Goal: Task Accomplishment & Management: Manage account settings

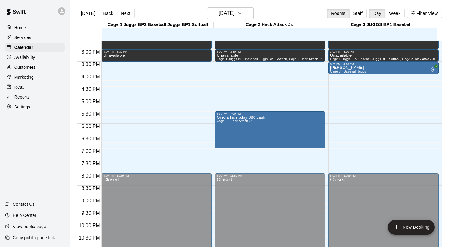
scroll to position [355, 0]
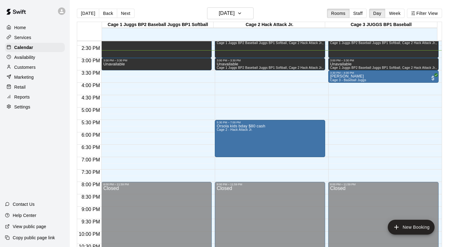
click at [280, 9] on div "[DATE] Back [DATE][DATE] Rooms Staff Day Week Filter View" at bounding box center [259, 14] width 365 height 14
click at [301, 9] on div "[DATE] Back [DATE][DATE] Rooms Staff Day Week Filter View" at bounding box center [259, 14] width 365 height 14
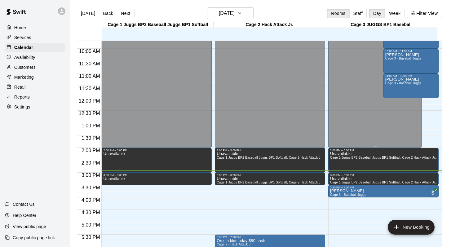
scroll to position [242, 0]
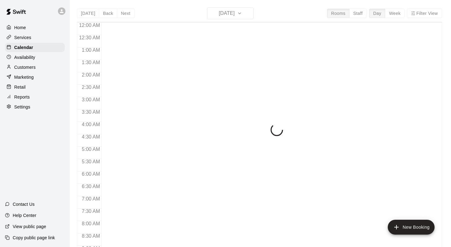
scroll to position [364, 0]
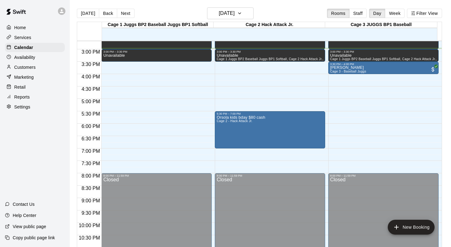
click at [281, 8] on div "[DATE] Back [DATE][DATE] Rooms Staff Day Week Filter View" at bounding box center [259, 14] width 365 height 14
click at [28, 66] on p "Customers" at bounding box center [24, 67] width 21 height 6
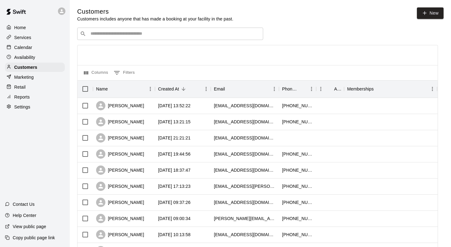
click at [99, 35] on input "Search customers by name or email" at bounding box center [175, 34] width 172 height 6
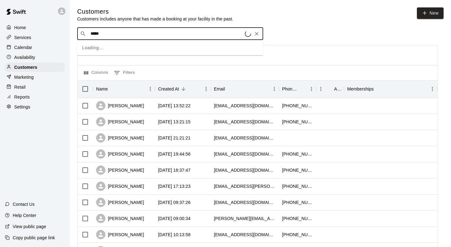
type input "******"
click at [98, 48] on p "Noah Keosseuian" at bounding box center [114, 46] width 38 height 7
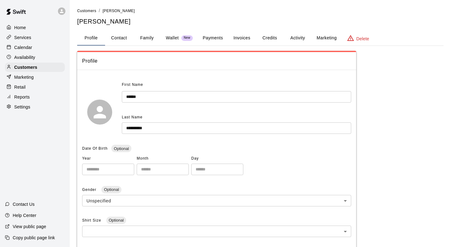
click at [146, 37] on button "Family" at bounding box center [147, 38] width 28 height 15
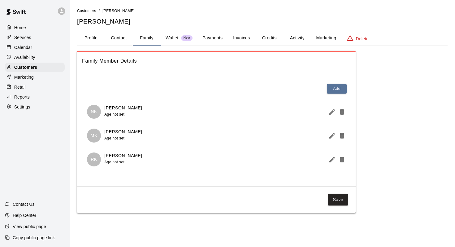
click at [296, 35] on button "Activity" at bounding box center [298, 38] width 28 height 15
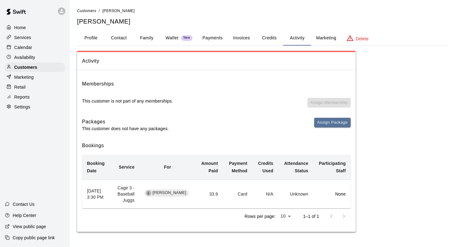
click at [30, 44] on p "Calendar" at bounding box center [23, 47] width 18 height 6
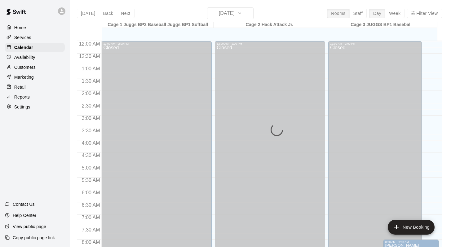
scroll to position [364, 0]
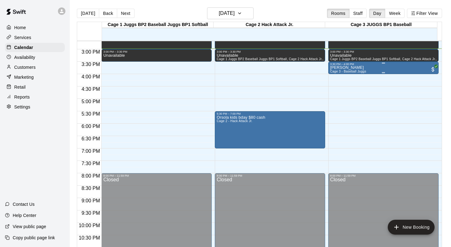
click at [338, 69] on div "Noah Keosseuian Cage 3 - Baseball Juggs" at bounding box center [348, 189] width 36 height 247
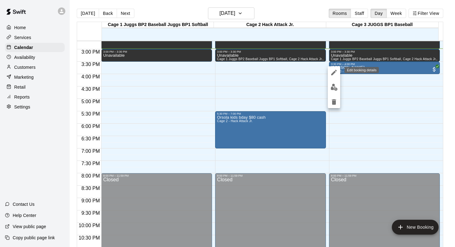
click at [334, 71] on icon "edit" at bounding box center [334, 72] width 7 height 7
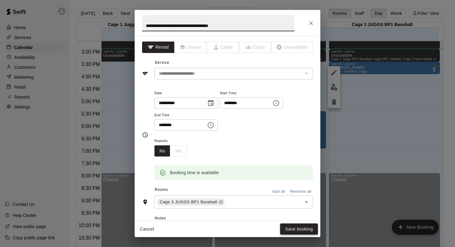
type input "**********"
click at [282, 229] on button "Save booking" at bounding box center [299, 228] width 38 height 11
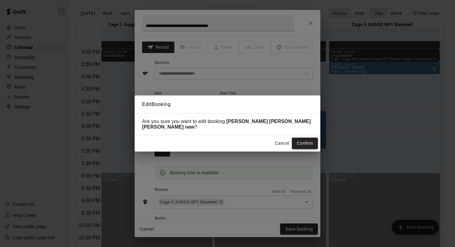
click at [299, 143] on button "Confirm" at bounding box center [305, 143] width 26 height 11
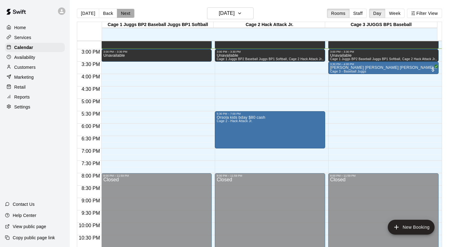
click at [131, 14] on button "Next" at bounding box center [125, 13] width 17 height 9
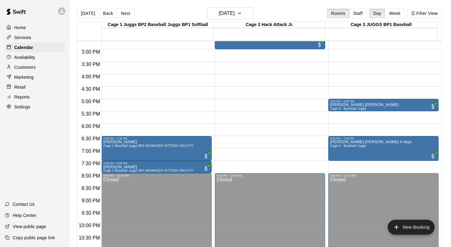
scroll to position [314, 0]
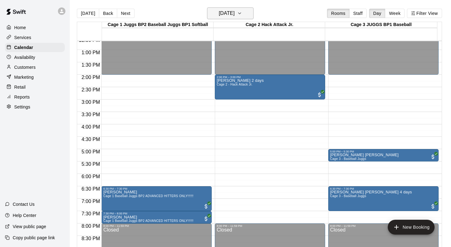
click at [241, 14] on icon "button" at bounding box center [239, 13] width 2 height 1
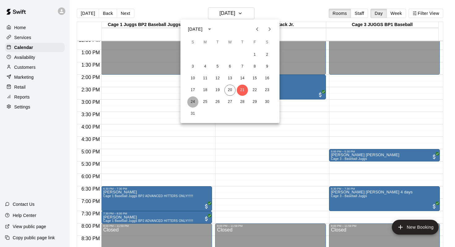
click at [191, 101] on button "24" at bounding box center [192, 101] width 11 height 11
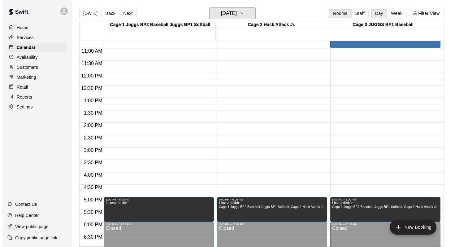
scroll to position [267, 0]
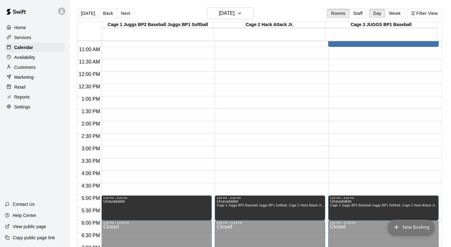
click at [399, 223] on button "New Booking" at bounding box center [411, 227] width 47 height 15
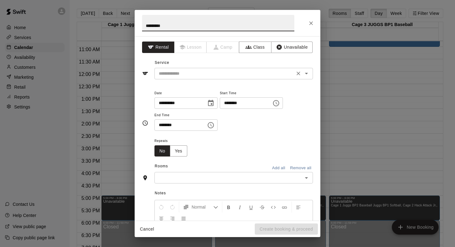
click at [305, 73] on icon "Open" at bounding box center [306, 74] width 3 height 2
type input "*********"
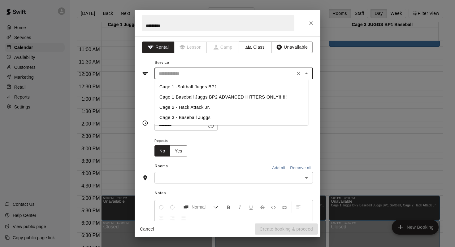
click at [169, 117] on li "Cage 3 - Baseball Juggs" at bounding box center [232, 117] width 154 height 10
type input "**********"
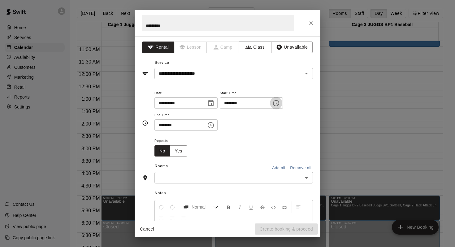
click at [279, 101] on icon "Choose time, selected time is 2:00 PM" at bounding box center [276, 102] width 7 height 7
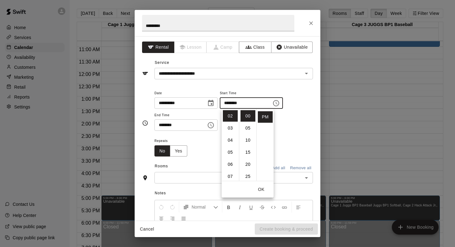
scroll to position [0, 0]
click at [230, 148] on li "08" at bounding box center [230, 148] width 15 height 11
click at [262, 114] on li "AM" at bounding box center [265, 115] width 15 height 11
type input "********"
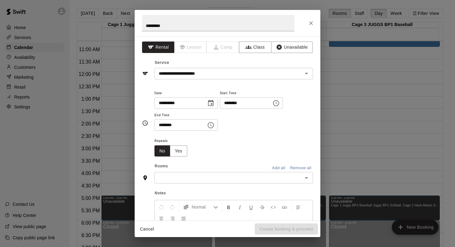
click at [213, 124] on icon "Choose time, selected time is 2:30 PM" at bounding box center [210, 124] width 7 height 7
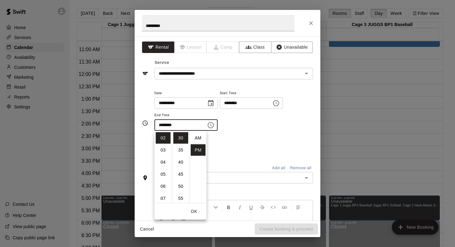
scroll to position [11, 0]
click at [163, 180] on li "09" at bounding box center [163, 181] width 15 height 11
click at [178, 137] on li "00" at bounding box center [181, 137] width 15 height 11
click at [196, 136] on li "AM" at bounding box center [198, 137] width 15 height 11
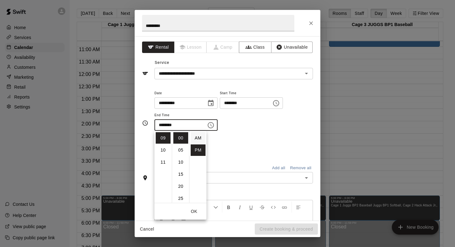
type input "********"
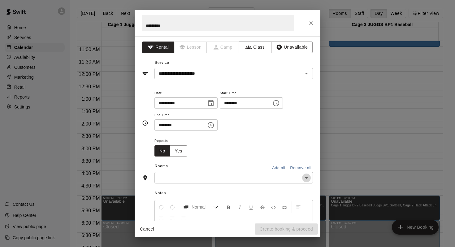
click at [303, 178] on icon "Open" at bounding box center [306, 177] width 7 height 7
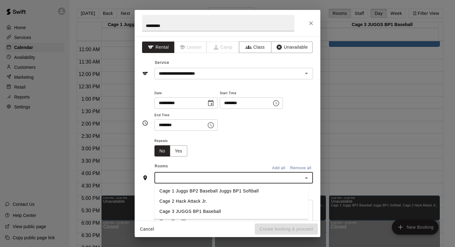
click at [185, 210] on li "Cage 3 JUGGS BP1 Baseball" at bounding box center [232, 211] width 154 height 10
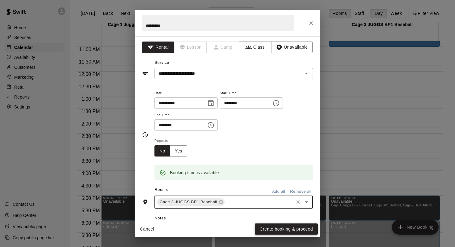
click at [263, 227] on button "Create booking & proceed" at bounding box center [286, 228] width 63 height 11
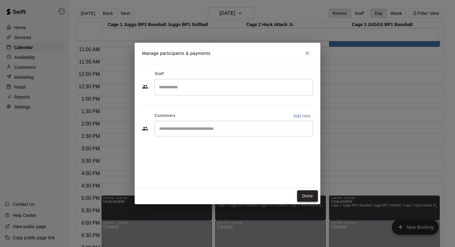
click at [302, 193] on button "Done" at bounding box center [307, 195] width 21 height 11
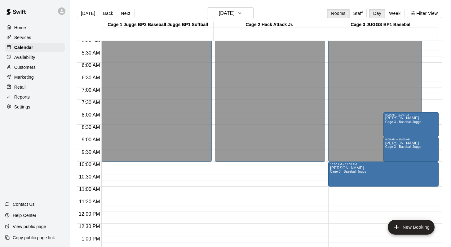
scroll to position [126, 0]
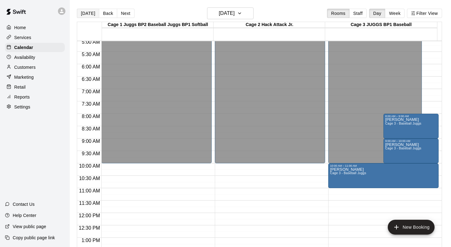
click at [90, 14] on button "[DATE]" at bounding box center [88, 13] width 22 height 9
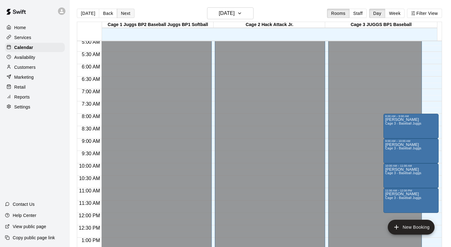
click at [122, 10] on button "Next" at bounding box center [125, 13] width 17 height 9
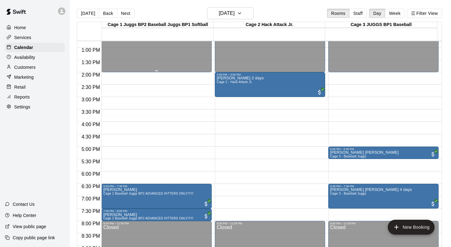
scroll to position [318, 0]
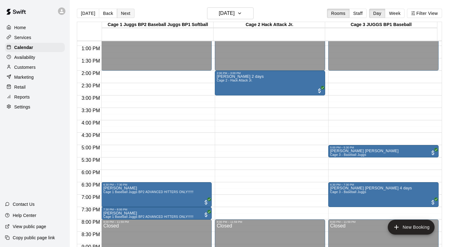
click at [126, 14] on button "Next" at bounding box center [125, 13] width 17 height 9
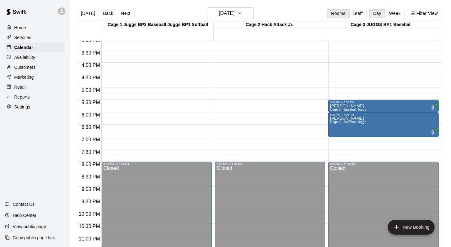
scroll to position [382, 0]
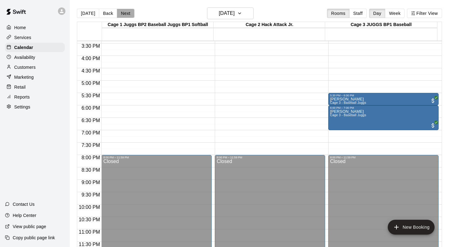
click at [128, 11] on button "Next" at bounding box center [125, 13] width 17 height 9
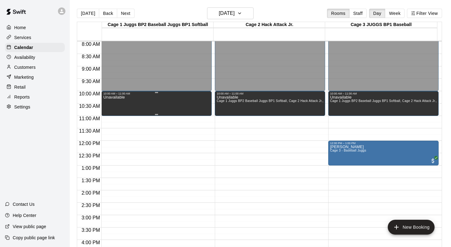
scroll to position [199, 0]
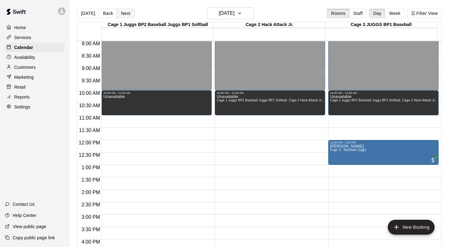
click at [121, 11] on button "Next" at bounding box center [125, 13] width 17 height 9
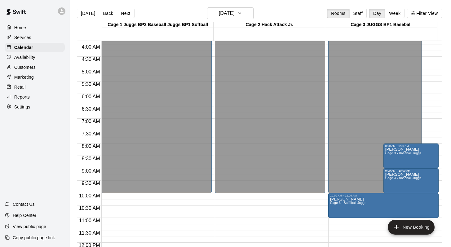
scroll to position [94, 0]
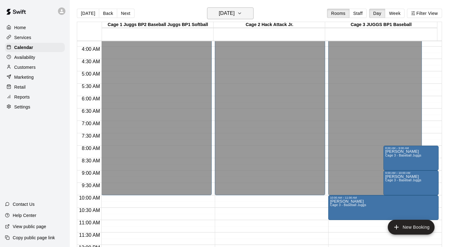
click at [242, 13] on icon "button" at bounding box center [239, 13] width 5 height 7
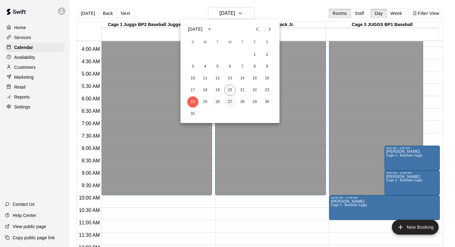
click at [230, 101] on button "27" at bounding box center [230, 101] width 11 height 11
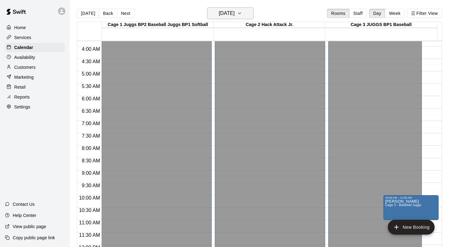
click at [242, 15] on icon "button" at bounding box center [239, 13] width 5 height 7
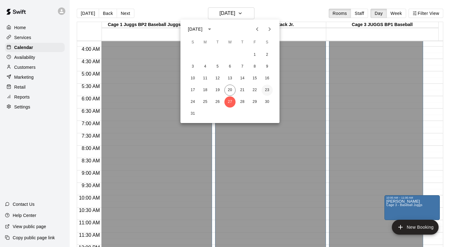
click at [265, 89] on button "23" at bounding box center [267, 90] width 11 height 11
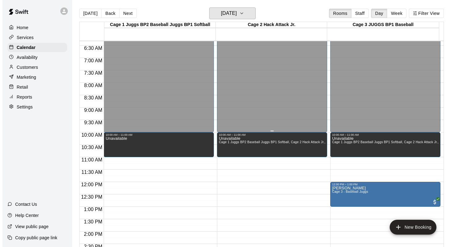
scroll to position [175, 0]
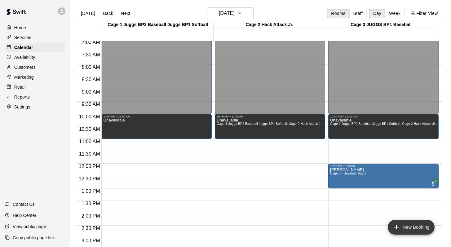
click at [398, 224] on icon "add" at bounding box center [396, 226] width 7 height 7
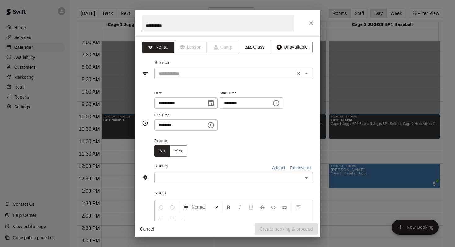
click at [303, 77] on icon "Open" at bounding box center [306, 73] width 7 height 7
type input "*********"
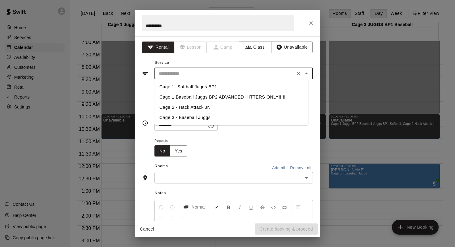
click at [179, 119] on li "Cage 3 - Baseball Juggs" at bounding box center [232, 117] width 154 height 10
type input "**********"
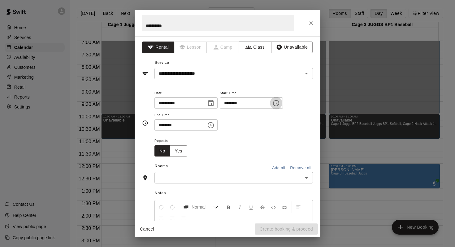
click at [278, 103] on icon "Choose time, selected time is 3:00 PM" at bounding box center [277, 103] width 2 height 3
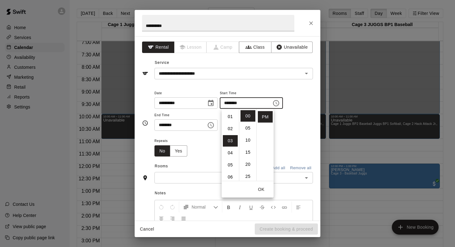
scroll to position [0, 0]
click at [229, 143] on li "09" at bounding box center [230, 145] width 15 height 11
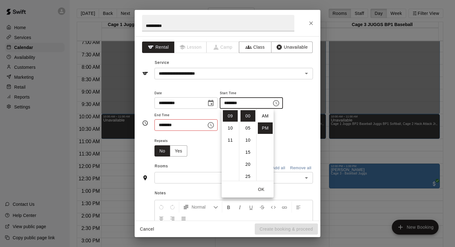
scroll to position [1, 0]
click at [263, 114] on li "AM" at bounding box center [265, 115] width 15 height 11
type input "********"
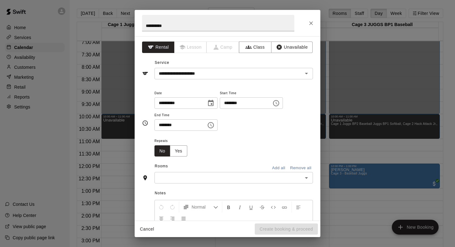
click at [209, 124] on icon "Choose time, selected time is 3:30 PM" at bounding box center [210, 124] width 7 height 7
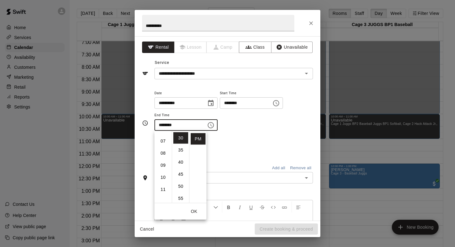
scroll to position [90, 0]
click at [162, 166] on li "10" at bounding box center [163, 169] width 15 height 11
click at [182, 137] on li "00" at bounding box center [181, 135] width 15 height 11
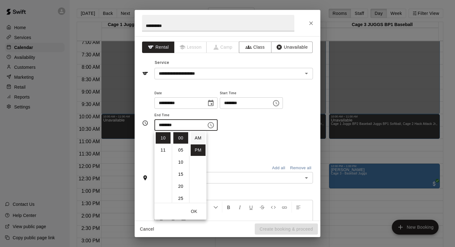
click at [198, 134] on li "AM" at bounding box center [198, 137] width 15 height 11
type input "********"
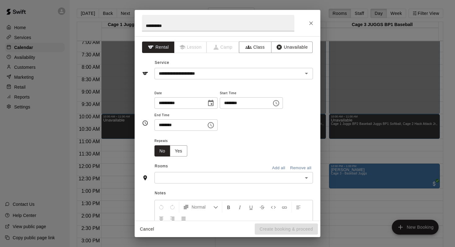
click at [303, 178] on icon "Open" at bounding box center [306, 177] width 7 height 7
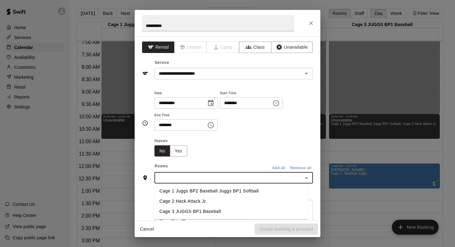
click at [216, 213] on li "Cage 3 JUGGS BP1 Baseball" at bounding box center [232, 211] width 154 height 10
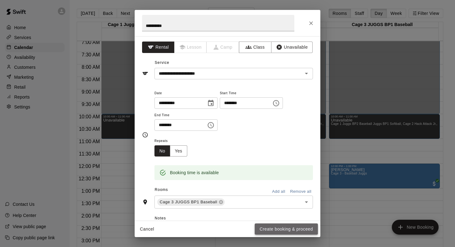
click at [260, 229] on button "Create booking & proceed" at bounding box center [286, 228] width 63 height 11
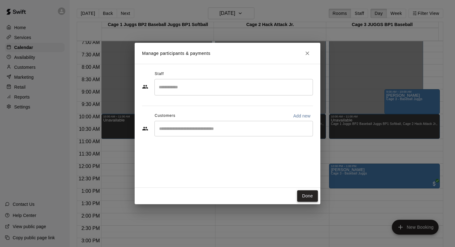
click at [307, 193] on button "Done" at bounding box center [307, 195] width 21 height 11
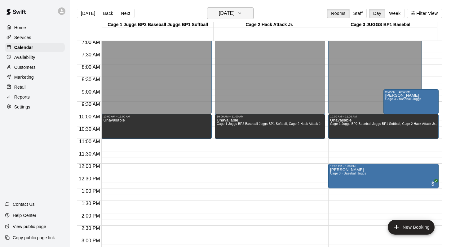
click at [242, 13] on icon "button" at bounding box center [239, 13] width 5 height 7
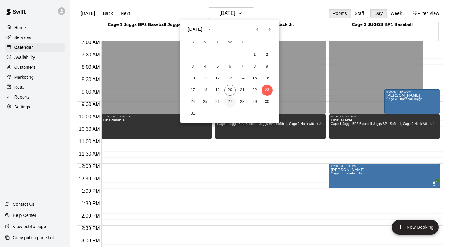
click at [228, 101] on button "27" at bounding box center [230, 101] width 11 height 11
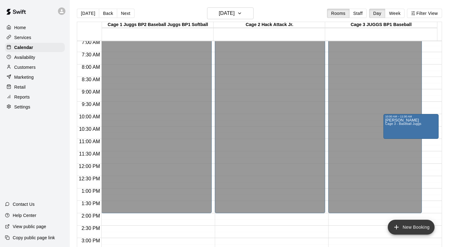
click at [396, 226] on icon "add" at bounding box center [396, 226] width 7 height 7
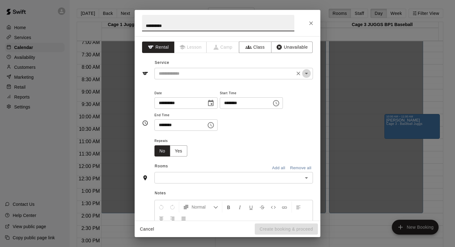
click at [303, 73] on icon "Open" at bounding box center [306, 73] width 7 height 7
type input "*********"
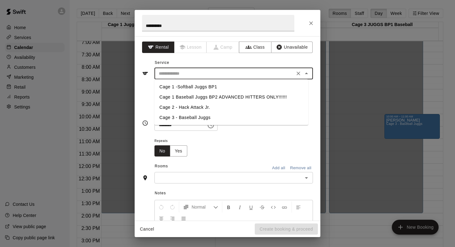
click at [188, 118] on li "Cage 3 - Baseball Juggs" at bounding box center [232, 117] width 154 height 10
type input "**********"
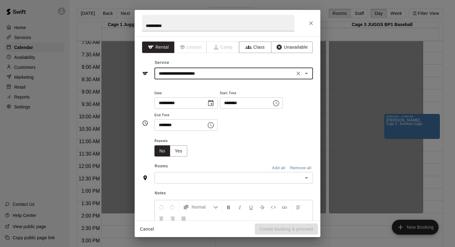
click at [278, 103] on icon "Choose time, selected time is 3:00 PM" at bounding box center [277, 103] width 2 height 3
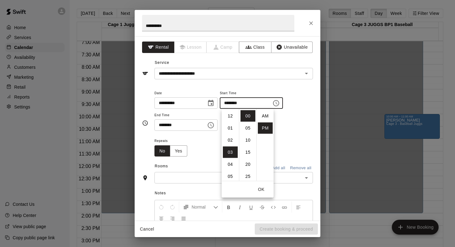
scroll to position [11, 0]
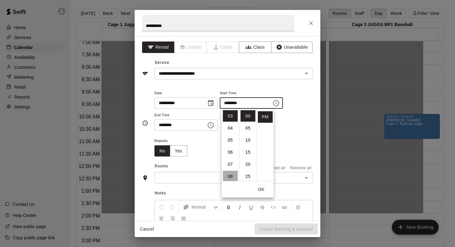
click at [232, 177] on li "08" at bounding box center [230, 176] width 15 height 11
click at [267, 114] on li "AM" at bounding box center [265, 115] width 15 height 11
type input "********"
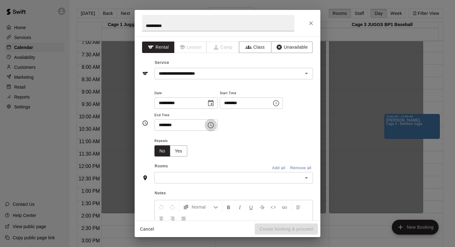
click at [214, 124] on icon "Choose time, selected time is 3:30 PM" at bounding box center [210, 124] width 7 height 7
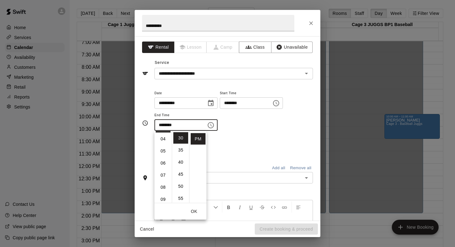
scroll to position [76, 0]
click at [164, 172] on li "09" at bounding box center [163, 170] width 15 height 11
click at [189, 169] on ul "AM PM" at bounding box center [197, 167] width 17 height 72
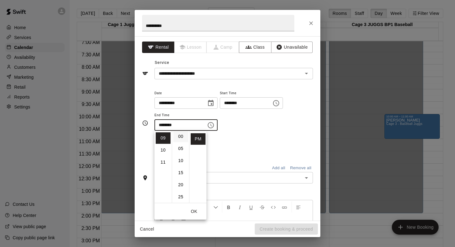
click at [179, 137] on li "00" at bounding box center [181, 136] width 15 height 11
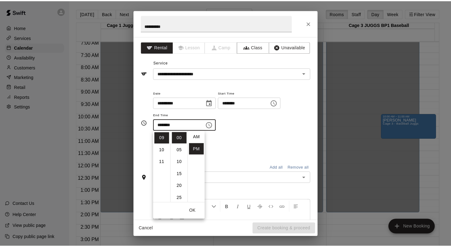
scroll to position [0, 0]
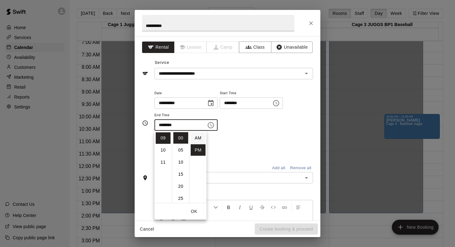
click at [199, 136] on li "AM" at bounding box center [198, 137] width 15 height 11
type input "********"
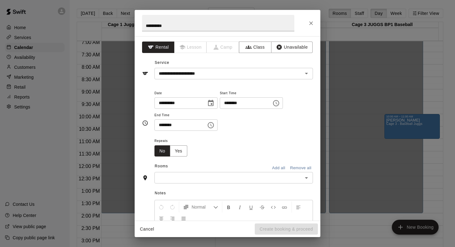
click at [303, 177] on icon "Open" at bounding box center [306, 177] width 7 height 7
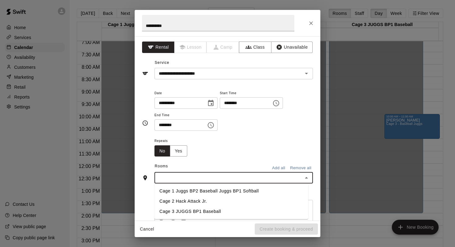
click at [207, 210] on li "Cage 3 JUGGS BP1 Baseball" at bounding box center [232, 211] width 154 height 10
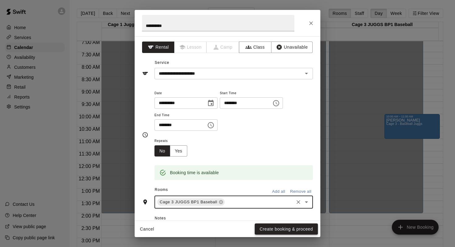
click at [267, 229] on button "Create booking & proceed" at bounding box center [286, 228] width 63 height 11
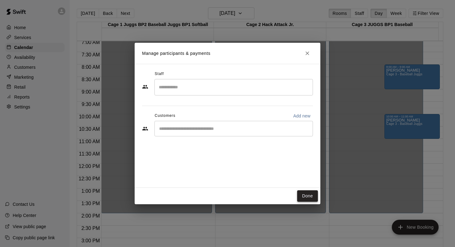
click at [300, 191] on button "Done" at bounding box center [307, 195] width 21 height 11
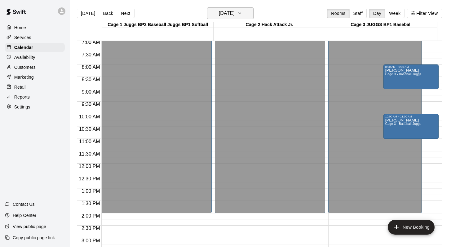
click at [242, 14] on icon "button" at bounding box center [239, 13] width 5 height 7
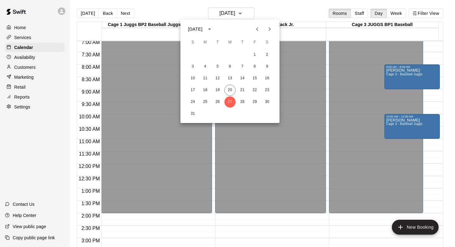
click at [266, 24] on button "Next month" at bounding box center [270, 29] width 12 height 12
click at [191, 66] on button "7" at bounding box center [192, 66] width 11 height 11
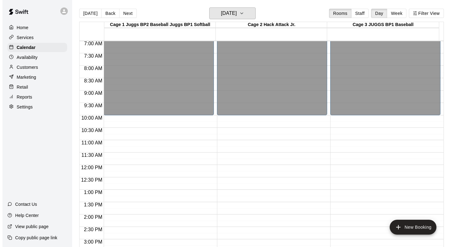
scroll to position [170, 0]
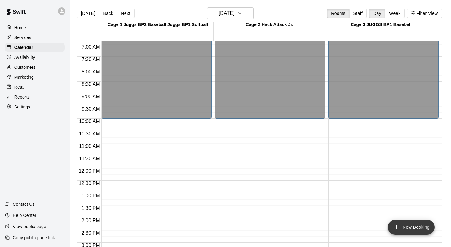
click at [401, 224] on button "New Booking" at bounding box center [411, 227] width 47 height 15
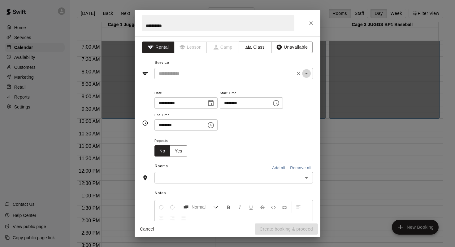
click at [303, 71] on icon "Open" at bounding box center [306, 73] width 7 height 7
type input "*********"
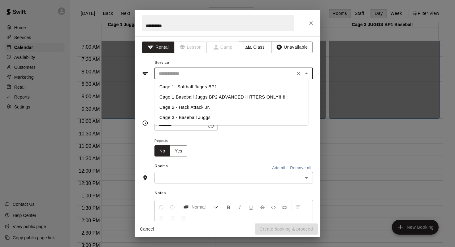
click at [192, 117] on li "Cage 3 - Baseball Juggs" at bounding box center [232, 117] width 154 height 10
type input "**********"
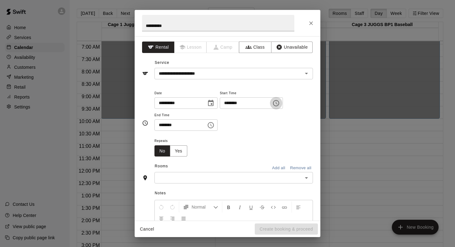
click at [278, 102] on icon "Choose time, selected time is 3:00 PM" at bounding box center [277, 103] width 2 height 3
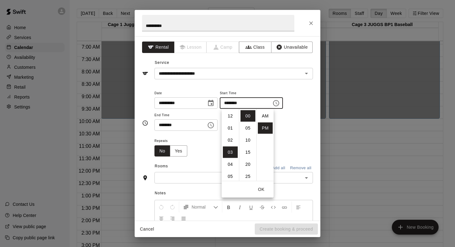
scroll to position [11, 0]
click at [230, 122] on li "09" at bounding box center [230, 123] width 15 height 11
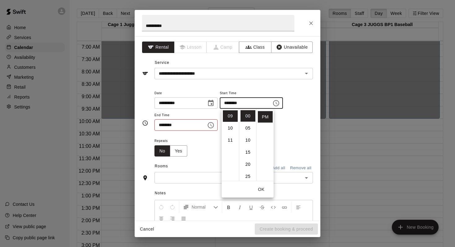
scroll to position [0, 0]
click at [262, 116] on li "AM" at bounding box center [265, 115] width 15 height 11
type input "********"
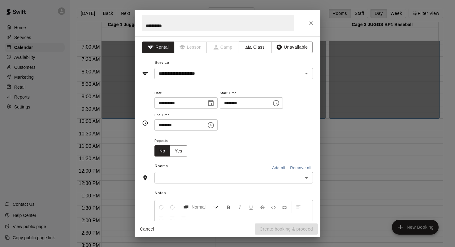
click at [212, 123] on icon "Choose time, selected time is 3:30 PM" at bounding box center [210, 124] width 7 height 7
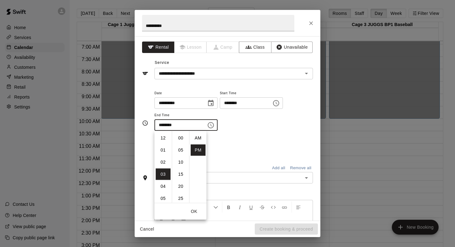
scroll to position [11, 0]
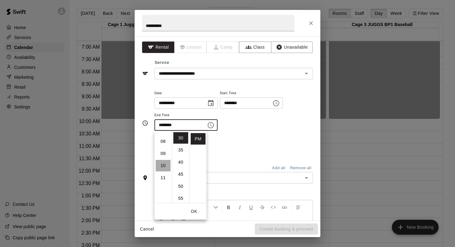
click at [161, 164] on li "10" at bounding box center [163, 165] width 15 height 11
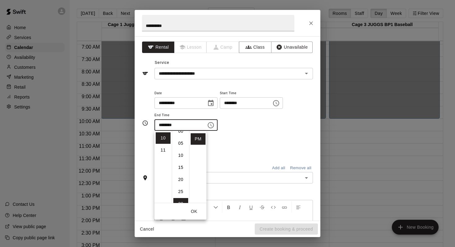
scroll to position [0, 0]
click at [177, 136] on li "00" at bounding box center [181, 137] width 15 height 11
click at [195, 138] on li "AM" at bounding box center [198, 137] width 15 height 11
type input "********"
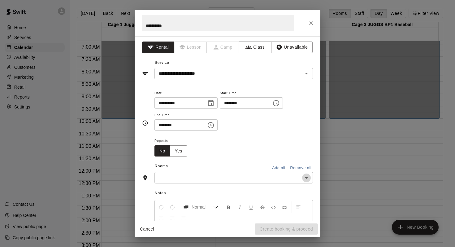
click at [305, 177] on icon "Open" at bounding box center [306, 178] width 3 height 2
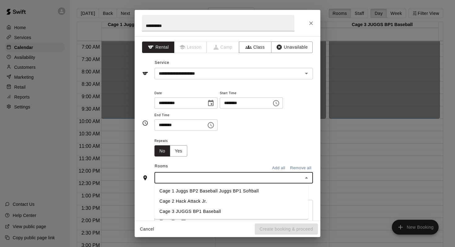
click at [200, 208] on li "Cage 3 JUGGS BP1 Baseball" at bounding box center [232, 211] width 154 height 10
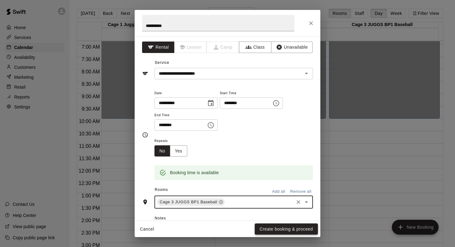
click at [263, 227] on button "Create booking & proceed" at bounding box center [286, 228] width 63 height 11
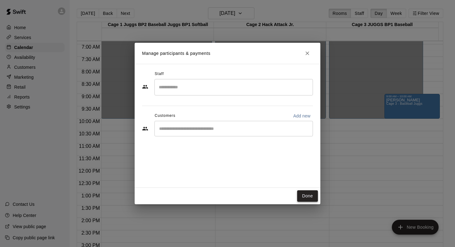
click at [304, 195] on button "Done" at bounding box center [307, 195] width 21 height 11
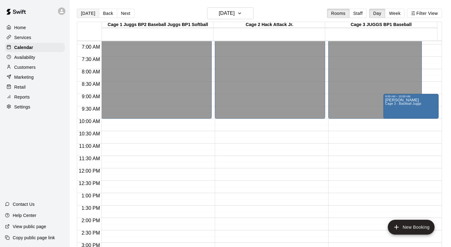
click at [88, 11] on button "[DATE]" at bounding box center [88, 13] width 22 height 9
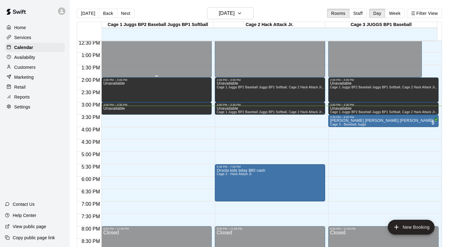
scroll to position [311, 0]
click at [242, 12] on icon "button" at bounding box center [239, 13] width 5 height 7
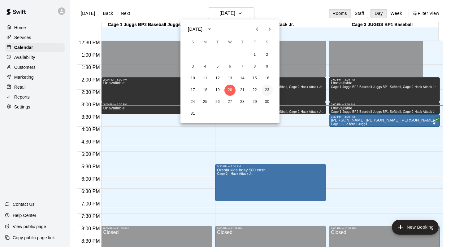
click at [265, 88] on button "23" at bounding box center [267, 90] width 11 height 11
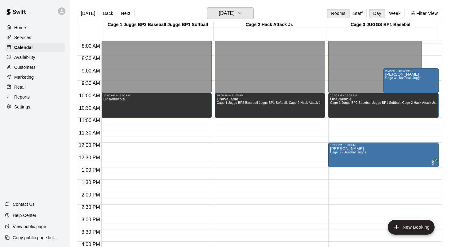
scroll to position [159, 0]
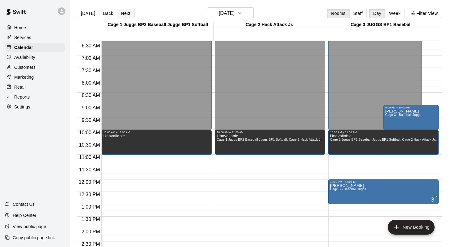
click at [129, 11] on button "Next" at bounding box center [125, 13] width 17 height 9
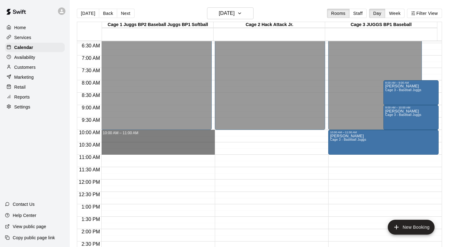
drag, startPoint x: 135, startPoint y: 132, endPoint x: 135, endPoint y: 150, distance: 18.0
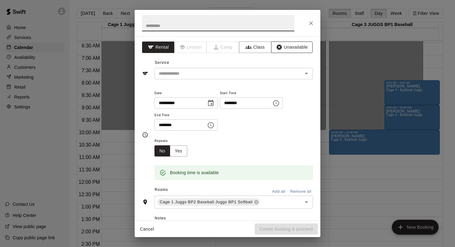
click at [280, 46] on button "Unavailable" at bounding box center [292, 47] width 42 height 11
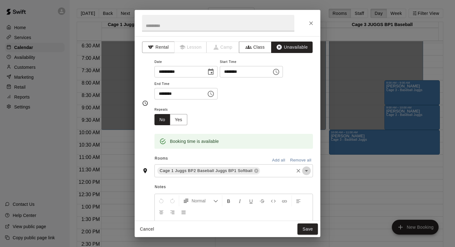
click at [303, 169] on icon "Open" at bounding box center [306, 170] width 7 height 7
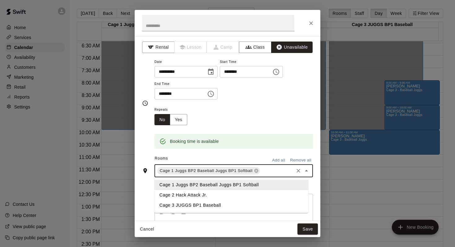
click at [190, 191] on li "Cage 2 Hack Attack Jr." at bounding box center [232, 195] width 154 height 10
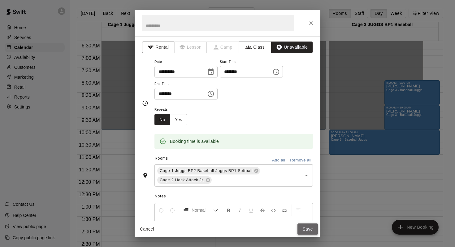
click at [305, 228] on button "Save" at bounding box center [308, 228] width 20 height 11
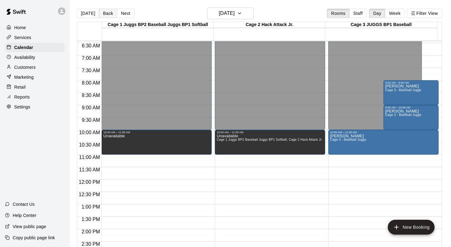
click at [105, 15] on button "Back" at bounding box center [108, 13] width 18 height 9
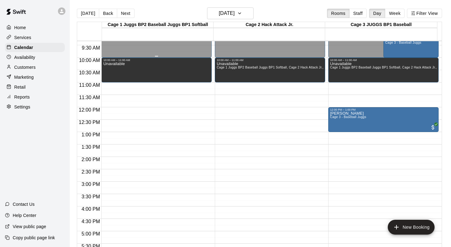
scroll to position [244, 0]
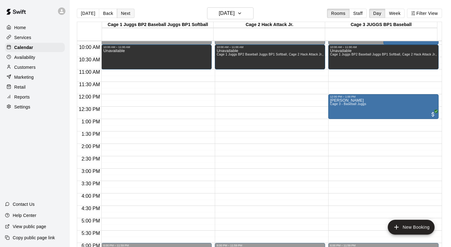
click at [122, 15] on button "Next" at bounding box center [125, 13] width 17 height 9
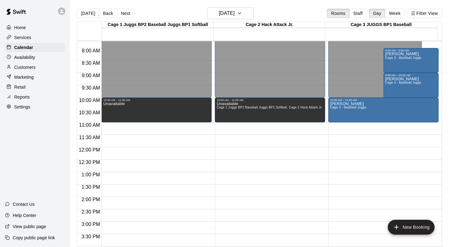
scroll to position [191, 0]
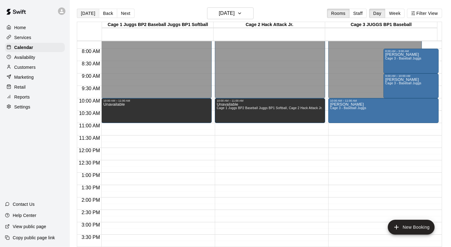
click at [88, 11] on button "[DATE]" at bounding box center [88, 13] width 22 height 9
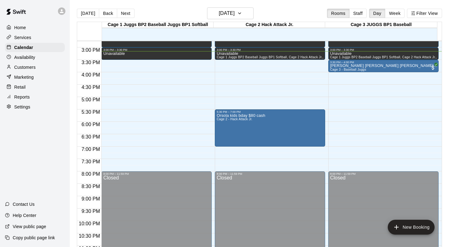
scroll to position [366, 0]
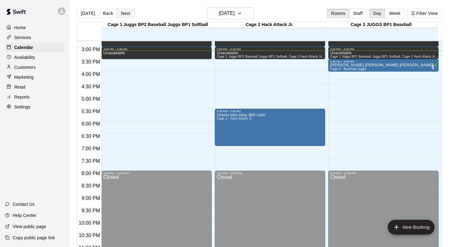
click at [123, 11] on button "Next" at bounding box center [125, 13] width 17 height 9
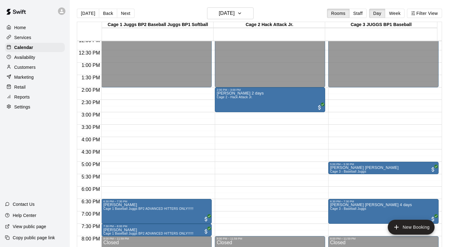
scroll to position [301, 0]
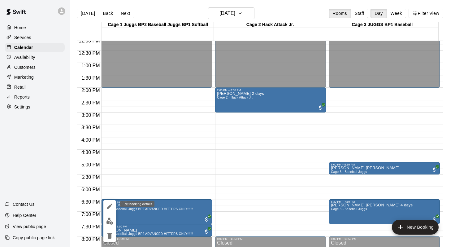
click at [111, 206] on icon "edit" at bounding box center [109, 206] width 7 height 7
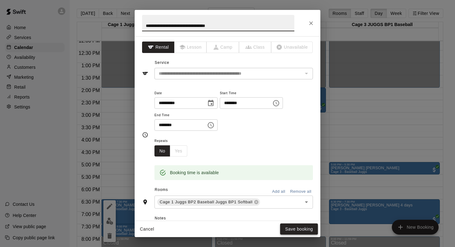
type input "**********"
click at [286, 229] on button "Save booking" at bounding box center [299, 228] width 38 height 11
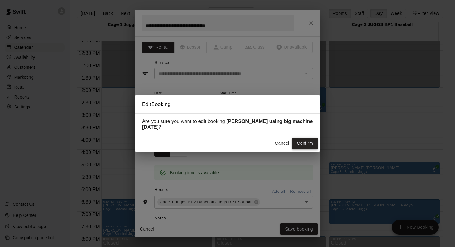
click at [304, 143] on button "Confirm" at bounding box center [305, 143] width 26 height 11
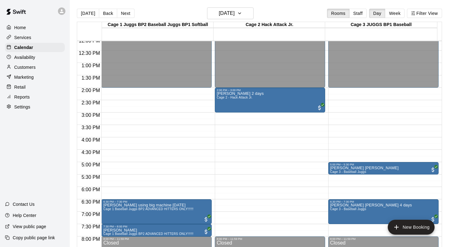
click at [19, 68] on p "Customers" at bounding box center [24, 67] width 21 height 6
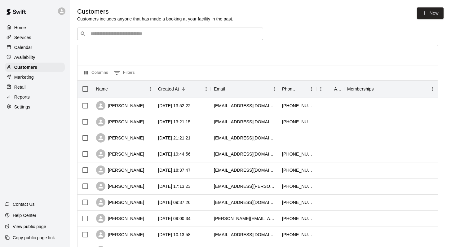
click at [103, 34] on input "Search customers by name or email" at bounding box center [175, 34] width 172 height 6
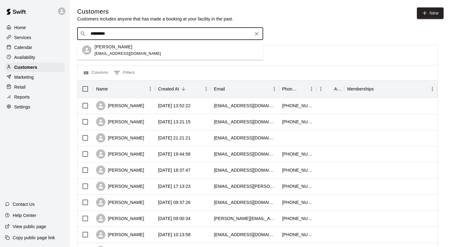
type input "**********"
click at [103, 50] on p "Tanya Furlotte" at bounding box center [114, 46] width 38 height 7
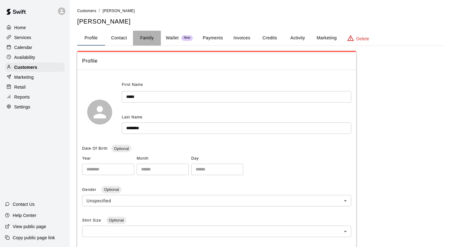
click at [147, 37] on button "Family" at bounding box center [147, 38] width 28 height 15
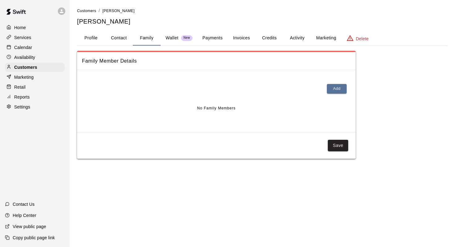
click at [296, 35] on button "Activity" at bounding box center [298, 38] width 28 height 15
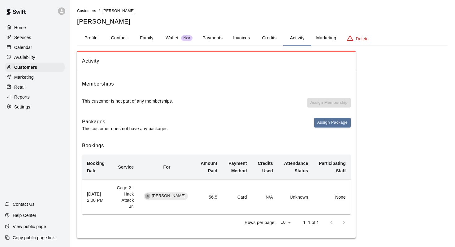
click at [35, 45] on div "Calendar" at bounding box center [35, 47] width 60 height 9
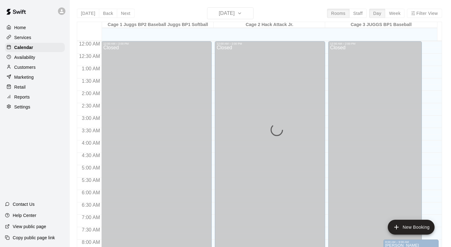
scroll to position [364, 0]
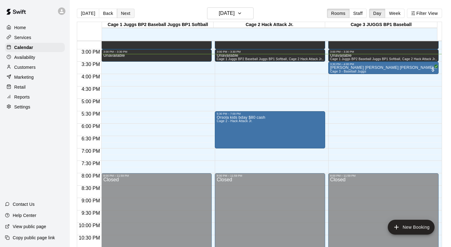
click at [124, 12] on button "Next" at bounding box center [125, 13] width 17 height 9
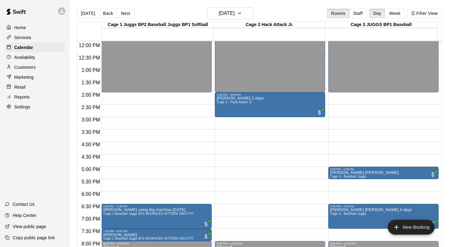
scroll to position [282, 0]
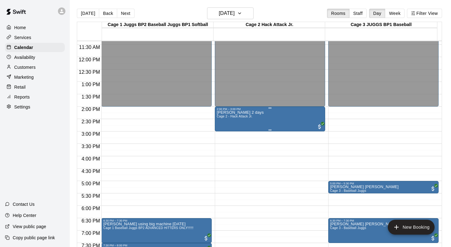
click at [221, 122] on div "Tanya Furlotte 2 days Cage 2 - Hack Attack Jr." at bounding box center [240, 234] width 47 height 247
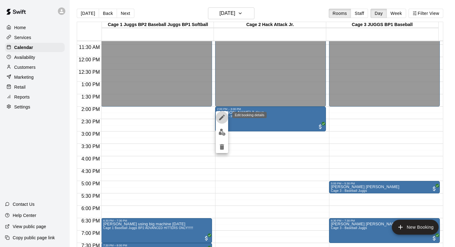
click at [219, 115] on icon "edit" at bounding box center [221, 117] width 7 height 7
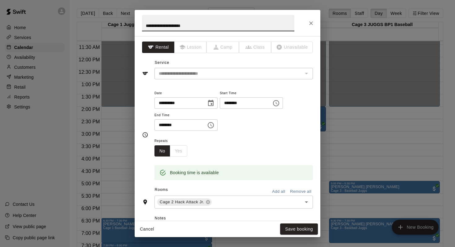
click at [175, 26] on input "**********" at bounding box center [218, 23] width 152 height 16
type input "**********"
click at [290, 227] on button "Save booking" at bounding box center [299, 228] width 38 height 11
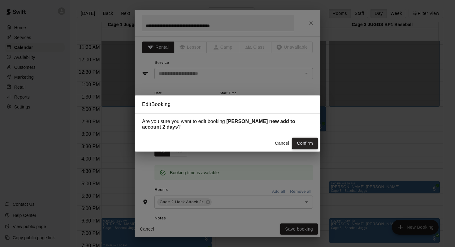
click at [299, 143] on button "Confirm" at bounding box center [305, 143] width 26 height 11
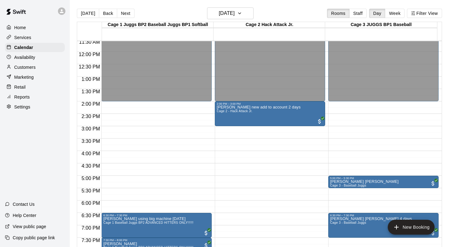
scroll to position [289, 0]
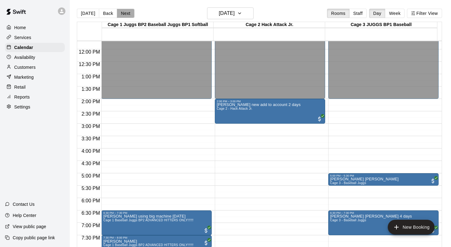
click at [123, 9] on button "Next" at bounding box center [125, 13] width 17 height 9
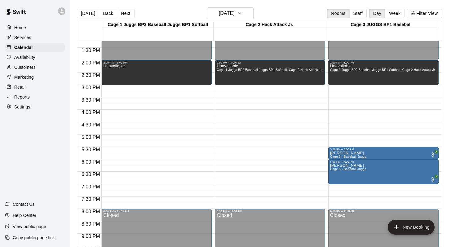
scroll to position [333, 0]
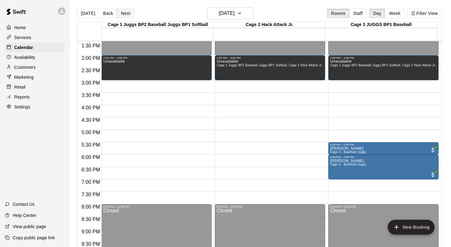
click at [120, 12] on button "Next" at bounding box center [125, 13] width 17 height 9
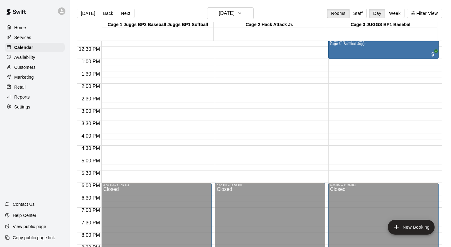
scroll to position [228, 0]
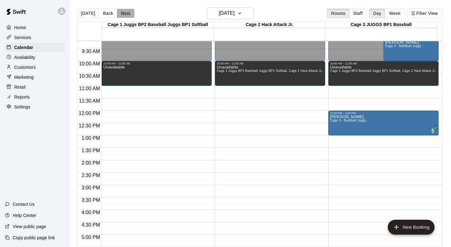
click at [122, 12] on button "Next" at bounding box center [125, 13] width 17 height 9
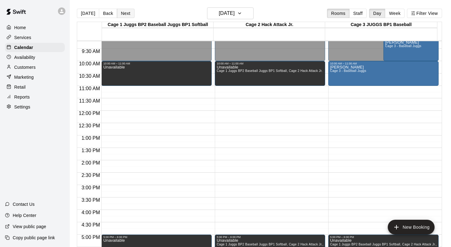
click at [122, 12] on button "Next" at bounding box center [125, 13] width 17 height 9
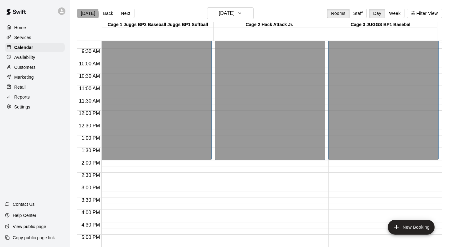
click at [87, 14] on button "[DATE]" at bounding box center [88, 13] width 22 height 9
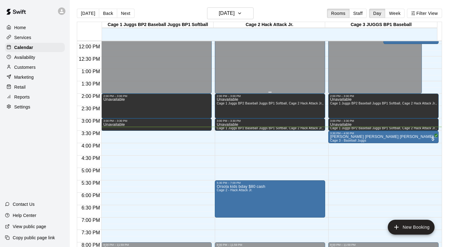
scroll to position [297, 0]
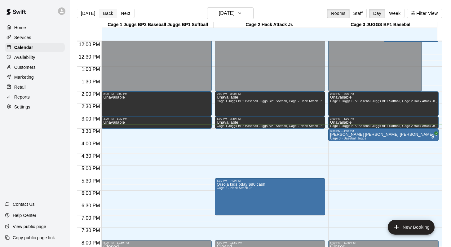
click at [110, 16] on button "Back" at bounding box center [108, 13] width 18 height 9
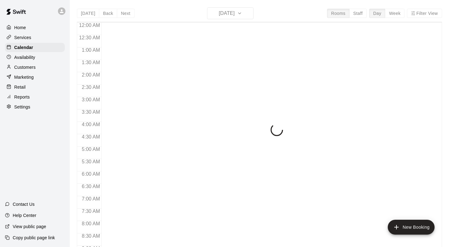
scroll to position [364, 0]
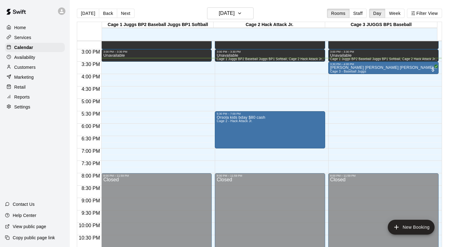
click at [308, 11] on div "[DATE] Back [DATE][DATE] Rooms Staff Day Week Filter View" at bounding box center [259, 14] width 365 height 14
click at [103, 14] on button "Back" at bounding box center [108, 13] width 18 height 9
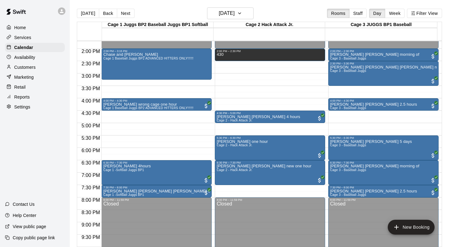
scroll to position [341, 0]
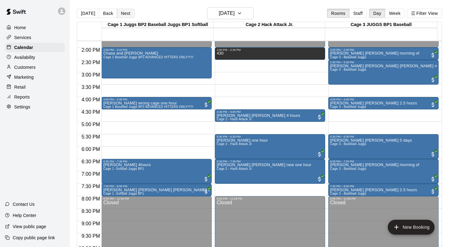
click at [125, 12] on button "Next" at bounding box center [125, 13] width 17 height 9
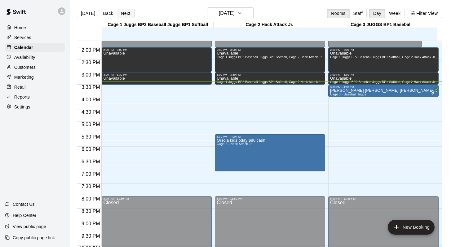
click at [125, 12] on button "Next" at bounding box center [125, 13] width 17 height 9
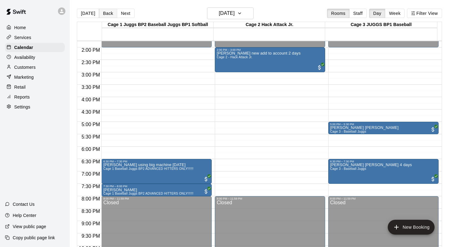
click at [103, 13] on button "Back" at bounding box center [108, 13] width 18 height 9
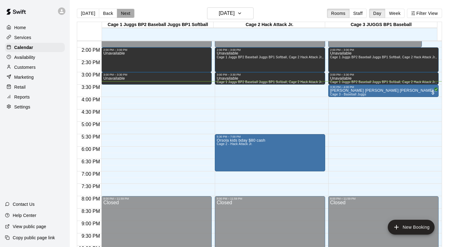
click at [125, 13] on button "Next" at bounding box center [125, 13] width 17 height 9
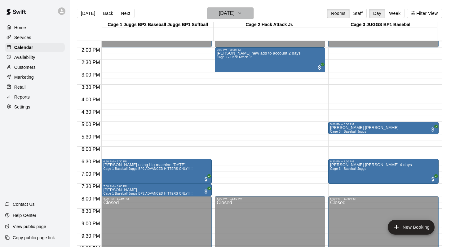
click at [242, 14] on icon "button" at bounding box center [239, 13] width 5 height 7
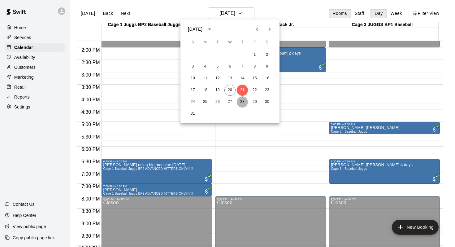
click at [245, 104] on button "28" at bounding box center [242, 101] width 11 height 11
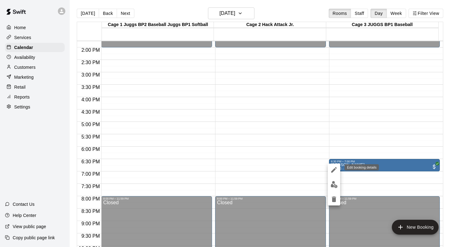
click at [332, 169] on icon "edit" at bounding box center [334, 169] width 7 height 7
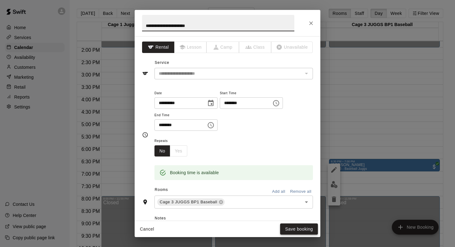
type input "**********"
click at [296, 229] on button "Save booking" at bounding box center [299, 228] width 38 height 11
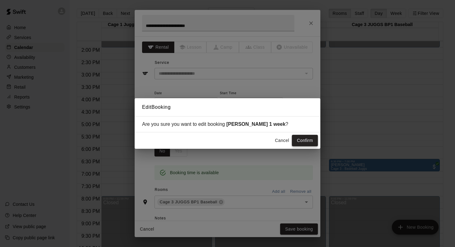
click at [300, 138] on button "Confirm" at bounding box center [305, 140] width 26 height 11
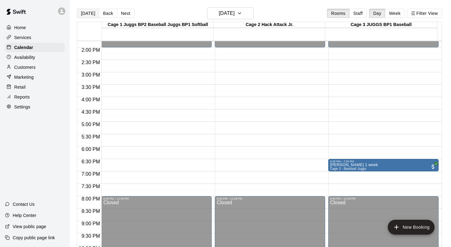
click at [85, 13] on button "[DATE]" at bounding box center [88, 13] width 22 height 9
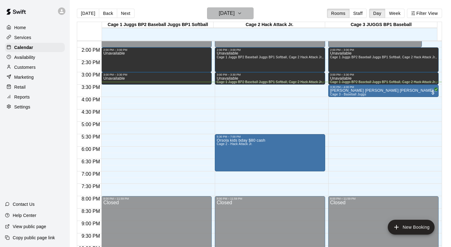
click at [241, 13] on icon "button" at bounding box center [239, 13] width 2 height 1
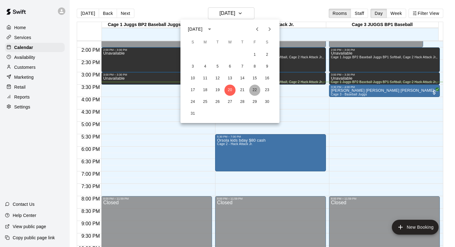
click at [257, 89] on button "22" at bounding box center [254, 90] width 11 height 11
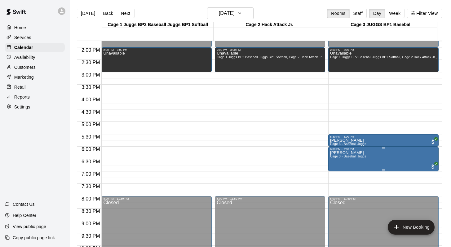
click at [334, 153] on p "Nolan DoHarris" at bounding box center [348, 153] width 36 height 0
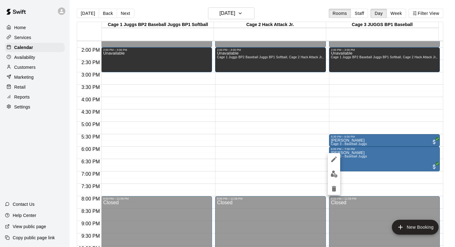
click at [331, 156] on icon "edit" at bounding box center [334, 159] width 7 height 7
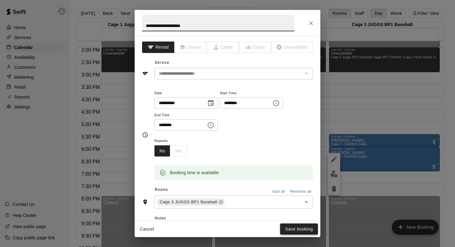
type input "**********"
click at [298, 228] on button "Save booking" at bounding box center [299, 228] width 38 height 11
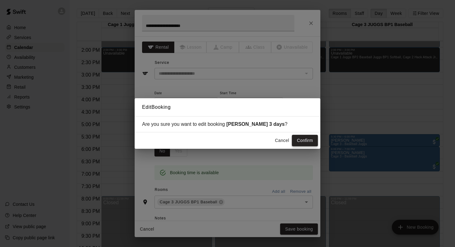
click at [301, 139] on button "Confirm" at bounding box center [305, 140] width 26 height 11
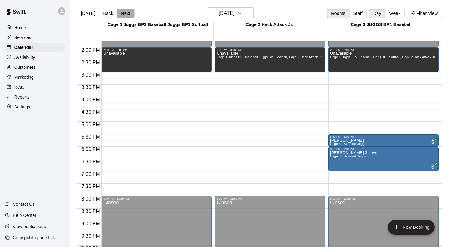
click at [124, 9] on button "Next" at bounding box center [125, 13] width 17 height 9
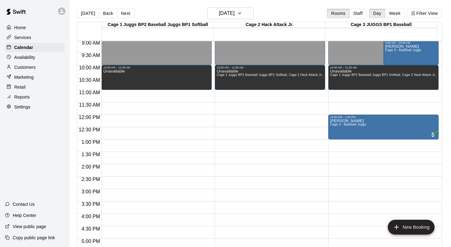
scroll to position [209, 0]
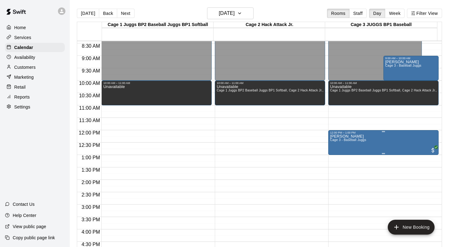
click at [341, 139] on span "Cage 3 - Baseball Juggs" at bounding box center [348, 139] width 36 height 3
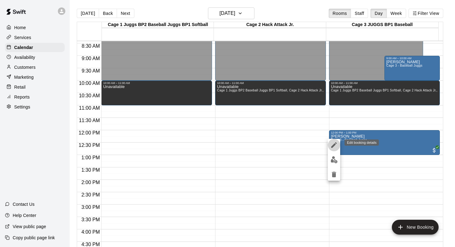
click at [334, 145] on icon "edit" at bounding box center [335, 145] width 6 height 6
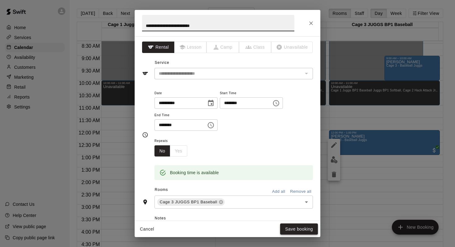
type input "**********"
click at [300, 227] on button "Save booking" at bounding box center [299, 228] width 38 height 11
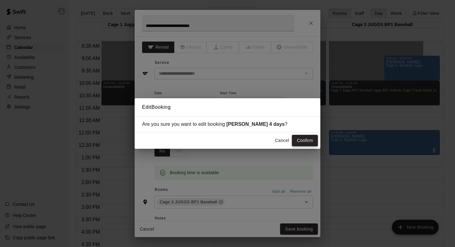
click at [297, 135] on button "Confirm" at bounding box center [305, 140] width 26 height 11
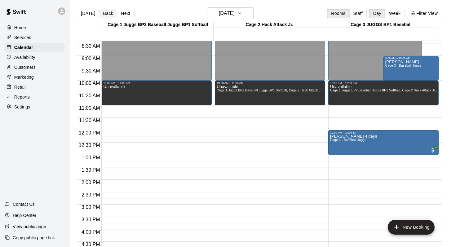
click at [103, 13] on button "Back" at bounding box center [108, 13] width 18 height 9
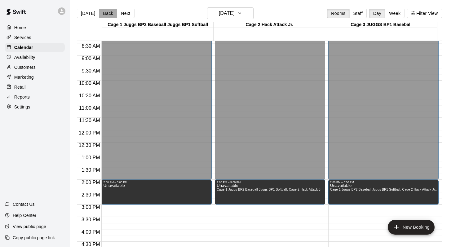
click at [103, 13] on button "Back" at bounding box center [108, 13] width 18 height 9
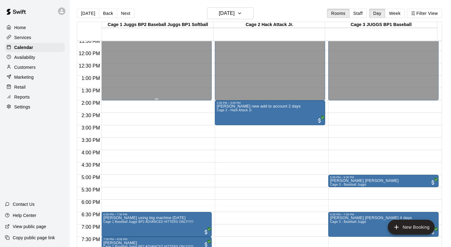
scroll to position [289, 0]
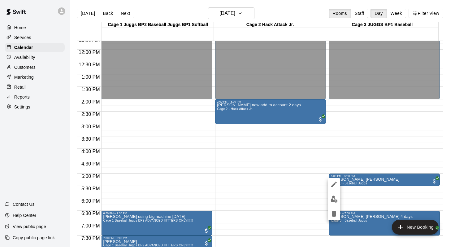
click at [334, 184] on icon "edit" at bounding box center [335, 185] width 6 height 6
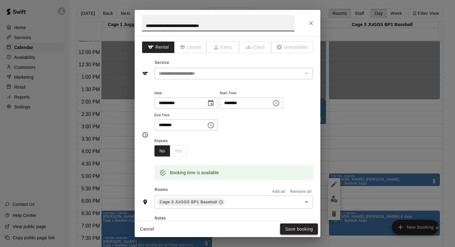
type input "**********"
click at [296, 226] on button "Save booking" at bounding box center [299, 228] width 38 height 11
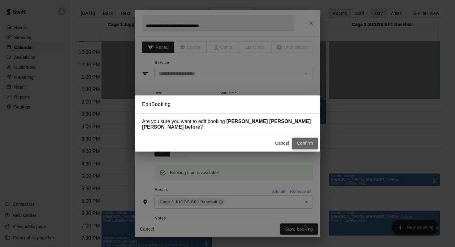
click at [296, 143] on button "Confirm" at bounding box center [305, 143] width 26 height 11
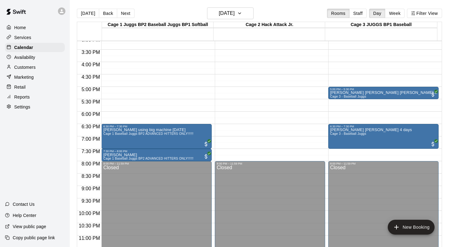
scroll to position [381, 0]
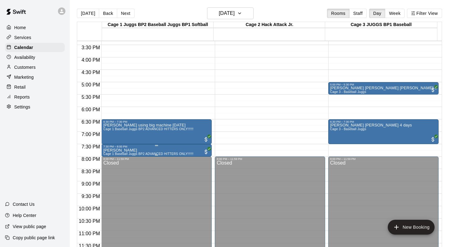
click at [123, 150] on p "Zavier Vizueta" at bounding box center [148, 150] width 90 height 0
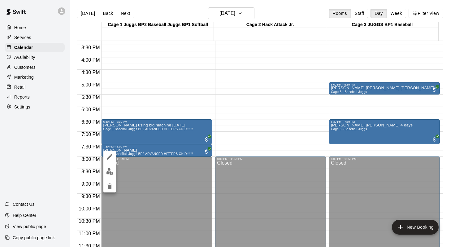
click at [108, 155] on icon "edit" at bounding box center [109, 156] width 7 height 7
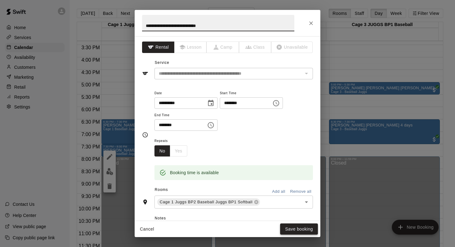
type input "**********"
click at [293, 231] on button "Save booking" at bounding box center [299, 228] width 38 height 11
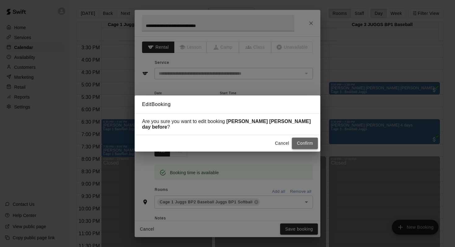
click at [299, 138] on button "Confirm" at bounding box center [305, 143] width 26 height 11
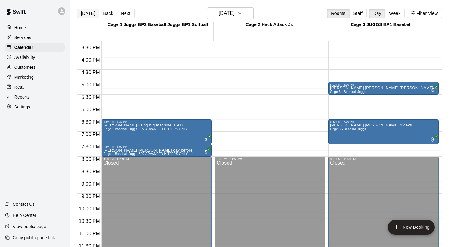
click at [83, 12] on button "[DATE]" at bounding box center [88, 13] width 22 height 9
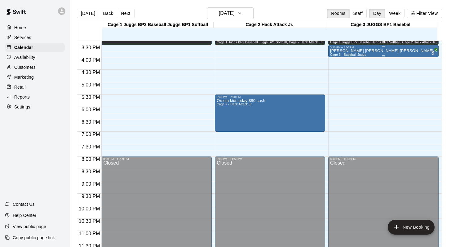
click at [359, 55] on span "Cage 3 - Baseball Juggs" at bounding box center [348, 54] width 36 height 3
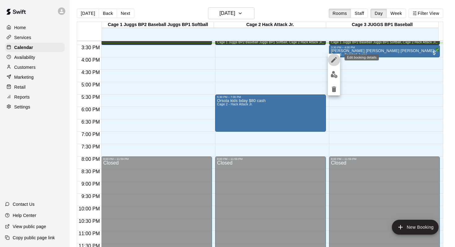
click at [333, 59] on icon "edit" at bounding box center [334, 59] width 7 height 7
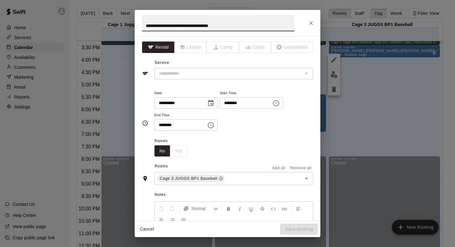
type input "**********"
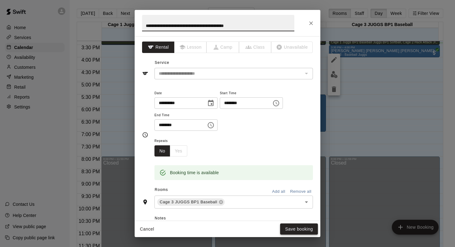
type input "**********"
click at [297, 226] on button "Save booking" at bounding box center [299, 228] width 38 height 11
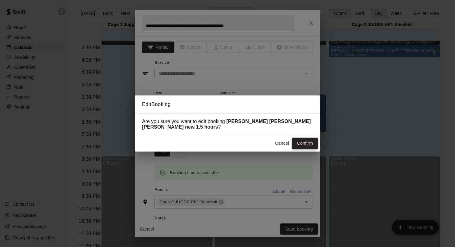
click at [301, 145] on button "Confirm" at bounding box center [305, 143] width 26 height 11
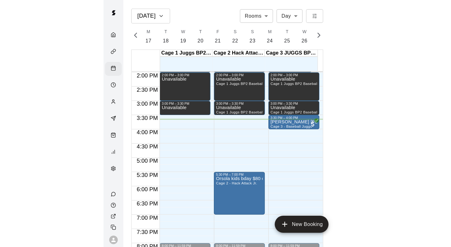
scroll to position [0, 2594]
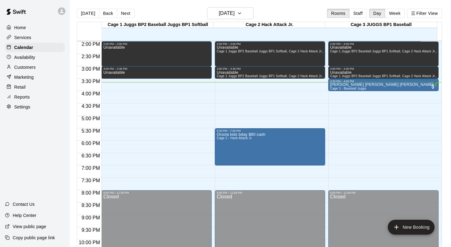
click at [142, 10] on div "Today Back Next Wednesday Aug 20 Rooms Staff Day Week Filter View" at bounding box center [259, 14] width 365 height 14
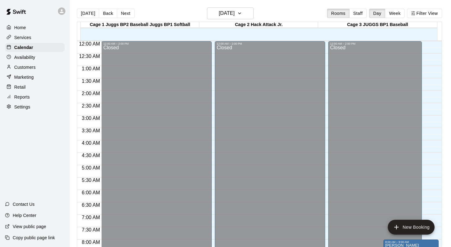
scroll to position [364, 0]
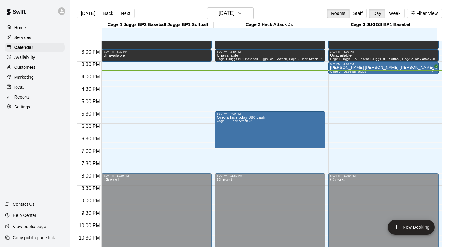
click at [288, 11] on div "[DATE] Back [DATE][DATE] Rooms Staff Day Week Filter View" at bounding box center [259, 14] width 365 height 14
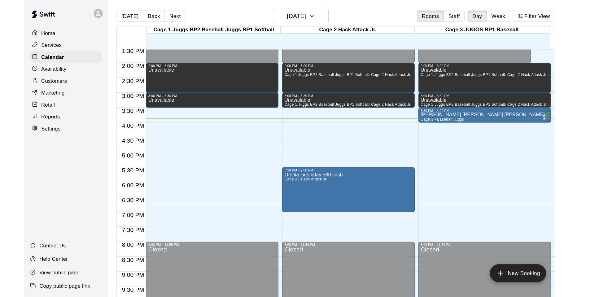
scroll to position [336, 0]
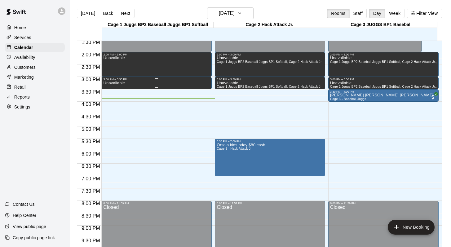
click at [121, 83] on p "Unavailable" at bounding box center [113, 83] width 21 height 0
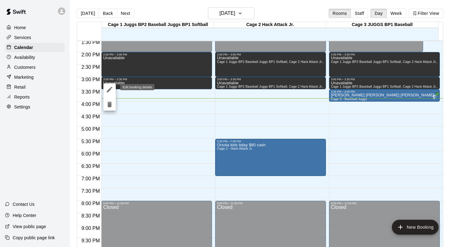
click at [110, 88] on icon "edit" at bounding box center [109, 89] width 7 height 7
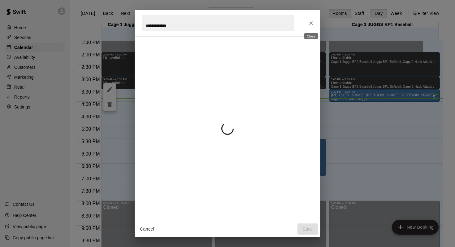
type input "**********"
click at [313, 22] on icon "Close" at bounding box center [311, 23] width 6 height 6
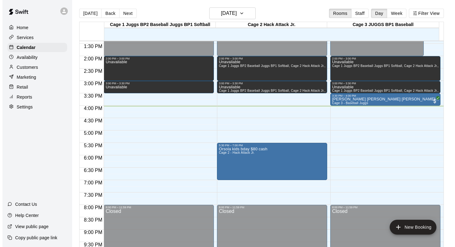
scroll to position [332, 0]
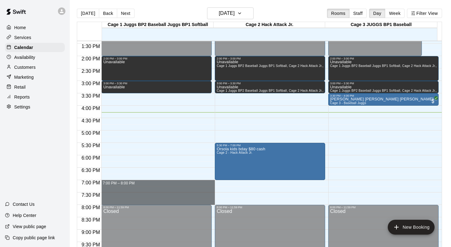
drag, startPoint x: 138, startPoint y: 183, endPoint x: 141, endPoint y: 194, distance: 11.9
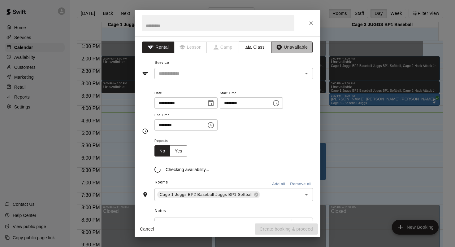
click at [283, 46] on button "Unavailable" at bounding box center [292, 47] width 42 height 11
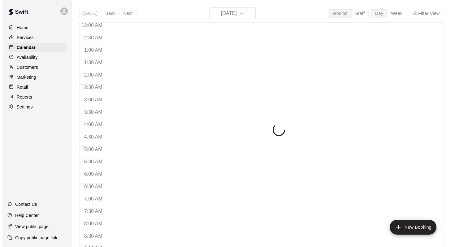
scroll to position [364, 0]
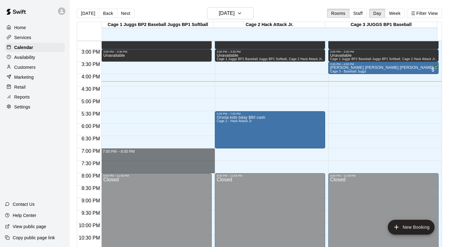
drag, startPoint x: 139, startPoint y: 151, endPoint x: 142, endPoint y: 164, distance: 13.8
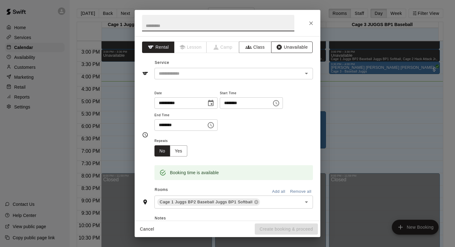
click at [279, 47] on button "Unavailable" at bounding box center [292, 47] width 42 height 11
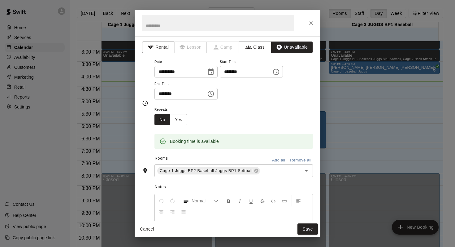
click at [270, 158] on button "Add all" at bounding box center [279, 161] width 20 height 10
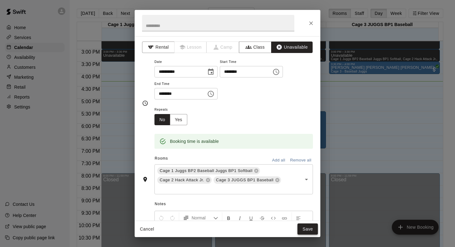
click at [306, 233] on button "Save" at bounding box center [308, 228] width 20 height 11
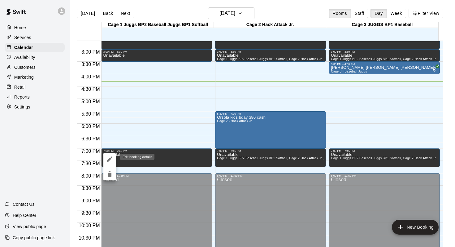
click at [108, 155] on button "edit" at bounding box center [109, 159] width 12 height 12
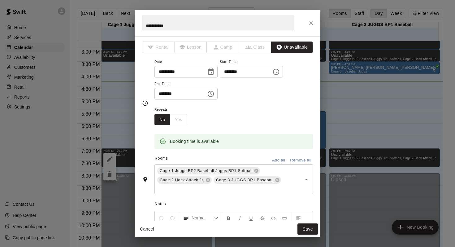
click at [213, 94] on icon "Choose time, selected time is 7:45 PM" at bounding box center [212, 93] width 2 height 3
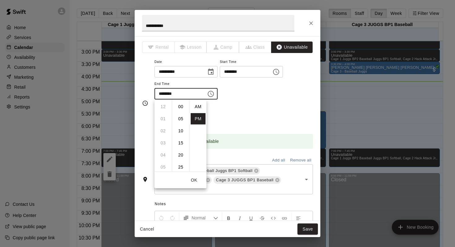
scroll to position [11, 0]
click at [161, 117] on li "08" at bounding box center [163, 118] width 15 height 11
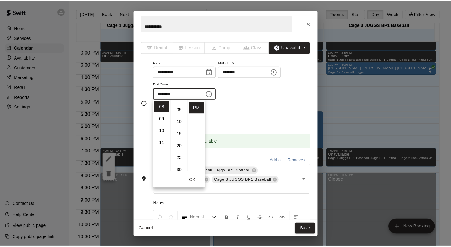
scroll to position [0, 0]
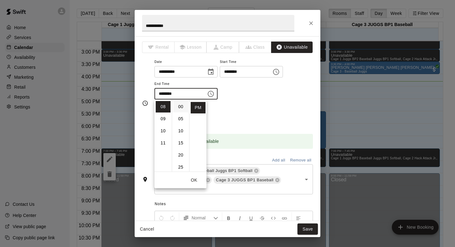
click at [177, 108] on li "00" at bounding box center [181, 106] width 15 height 11
type input "********"
click at [245, 95] on div "**********" at bounding box center [234, 79] width 159 height 42
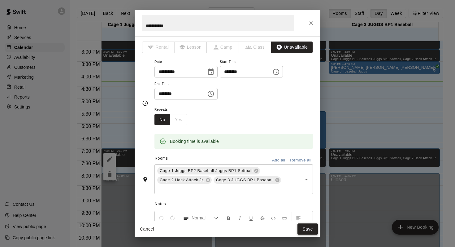
click at [303, 228] on button "Save" at bounding box center [308, 228] width 20 height 11
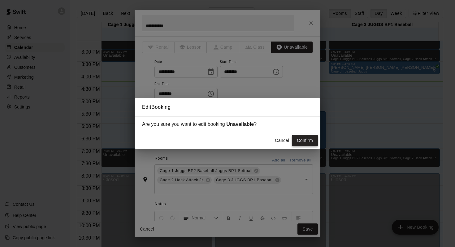
click at [299, 136] on button "Confirm" at bounding box center [305, 140] width 26 height 11
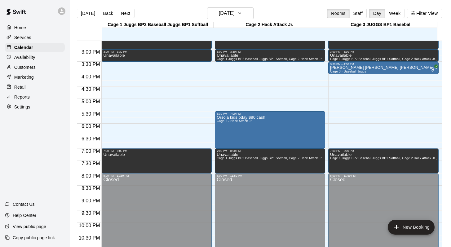
click at [280, 11] on div "Today Back Next Wednesday Aug 20 Rooms Staff Day Week Filter View" at bounding box center [259, 14] width 365 height 14
drag, startPoint x: 280, startPoint y: 11, endPoint x: 295, endPoint y: -8, distance: 24.7
click at [295, 0] on html "Home Services Calendar Availability Customers Marketing Retail Reports Settings…" at bounding box center [225, 128] width 451 height 257
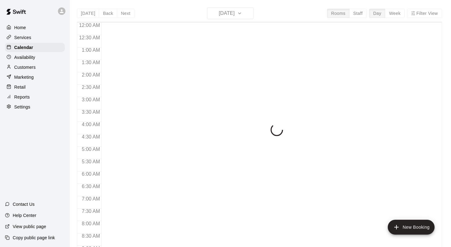
scroll to position [364, 0]
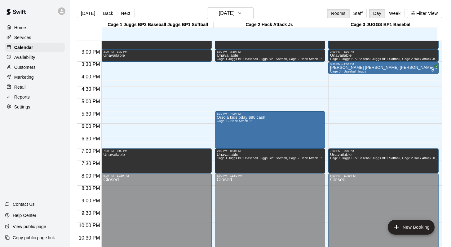
click at [301, 12] on div "[DATE] Back [DATE][DATE] Rooms Staff Day Week Filter View" at bounding box center [259, 14] width 365 height 14
click at [250, 13] on button "[DATE]" at bounding box center [230, 13] width 46 height 12
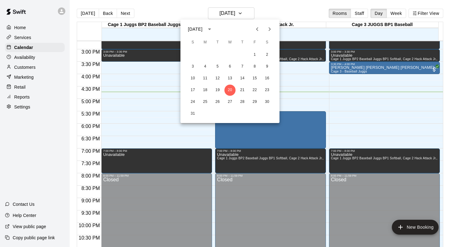
click at [268, 28] on icon "Next month" at bounding box center [269, 28] width 7 height 7
click at [240, 54] on button "4" at bounding box center [242, 54] width 11 height 11
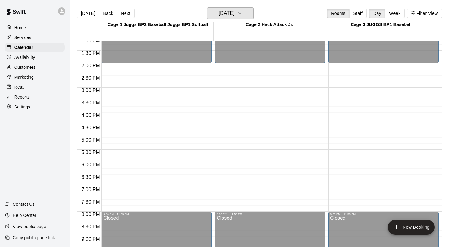
scroll to position [314, 0]
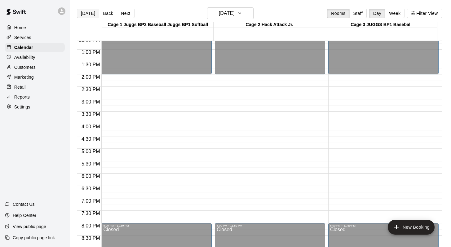
click at [83, 10] on button "[DATE]" at bounding box center [88, 13] width 22 height 9
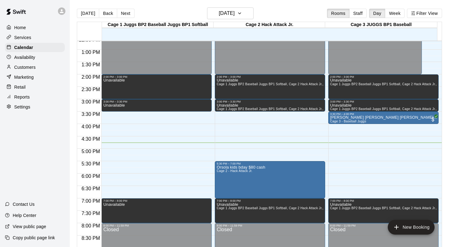
click at [284, 8] on div "[DATE] Back [DATE][DATE] Rooms Staff Day Week Filter View" at bounding box center [259, 14] width 365 height 14
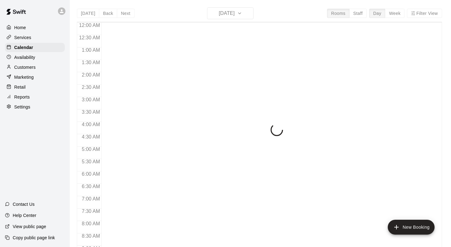
scroll to position [364, 0]
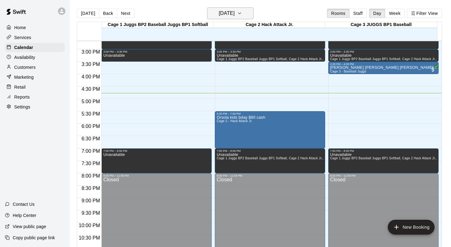
click at [242, 15] on icon "button" at bounding box center [239, 13] width 5 height 7
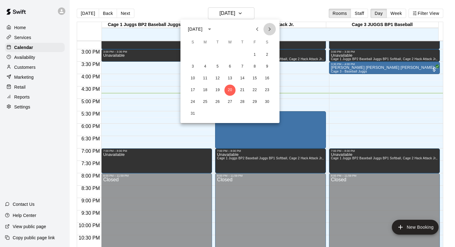
click at [269, 31] on icon "Next month" at bounding box center [269, 28] width 7 height 7
click at [190, 65] on button "7" at bounding box center [192, 66] width 11 height 11
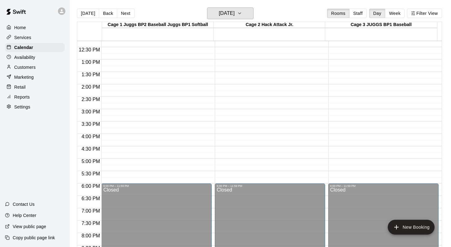
scroll to position [312, 0]
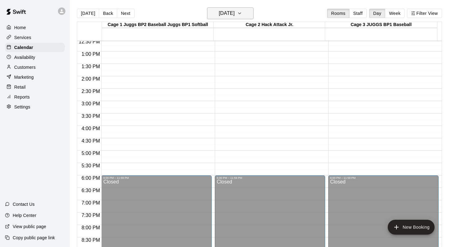
click at [242, 11] on icon "button" at bounding box center [239, 13] width 5 height 7
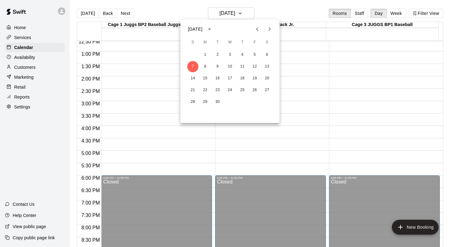
click at [245, 49] on div "1 2 3 4 5 6 7 8 9 10 11 12 13 14 15 16 17 18 19 20 21 22 23 24 25 26 27 28 29 30" at bounding box center [230, 78] width 99 height 59
click at [243, 52] on button "4" at bounding box center [242, 54] width 11 height 11
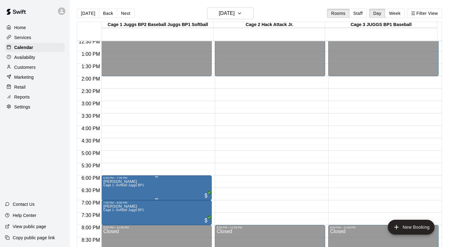
click at [121, 184] on span "Cage 1 -Softball Juggs BP1" at bounding box center [123, 184] width 41 height 3
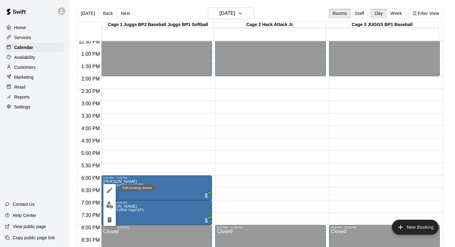
click at [111, 187] on icon "edit" at bounding box center [109, 190] width 7 height 7
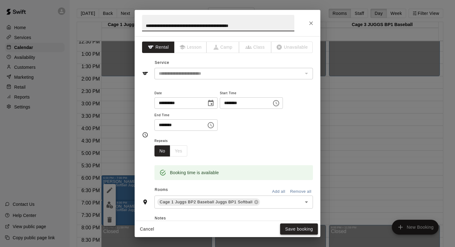
type input "**********"
click at [284, 227] on button "Save booking" at bounding box center [299, 228] width 38 height 11
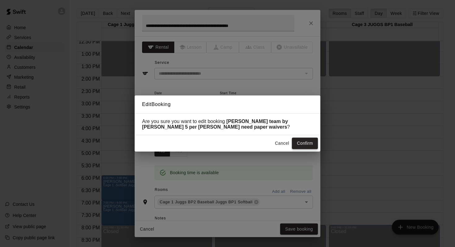
click at [299, 144] on button "Confirm" at bounding box center [305, 143] width 26 height 11
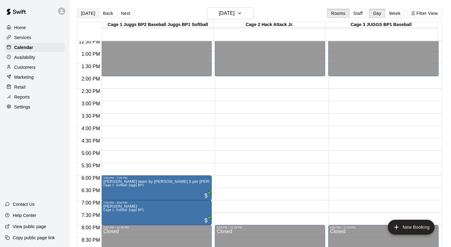
click at [85, 12] on button "[DATE]" at bounding box center [88, 13] width 22 height 9
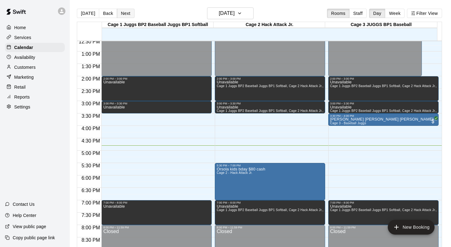
click at [122, 11] on button "Next" at bounding box center [125, 13] width 17 height 9
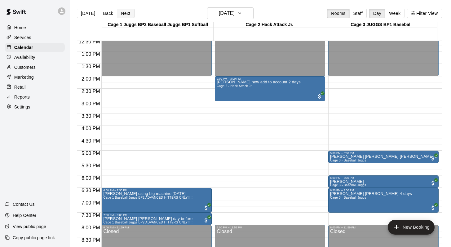
click at [122, 11] on button "Next" at bounding box center [125, 13] width 17 height 9
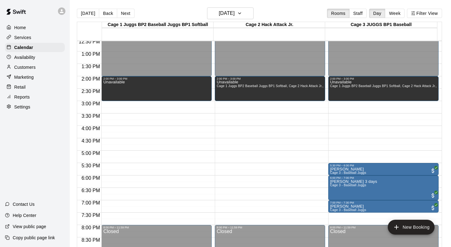
click at [20, 64] on p "Customers" at bounding box center [24, 67] width 21 height 6
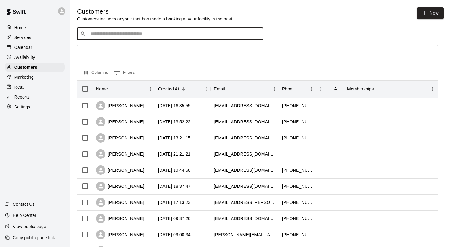
click at [94, 36] on input "Search customers by name or email" at bounding box center [175, 34] width 172 height 6
type input "***"
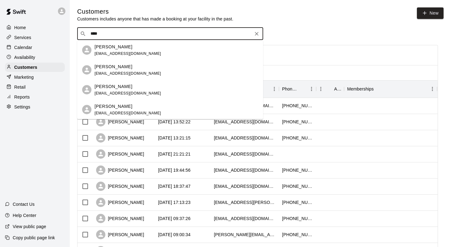
click at [100, 48] on p "[PERSON_NAME]" at bounding box center [114, 46] width 38 height 7
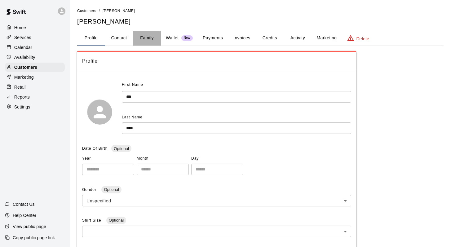
click at [145, 38] on button "Family" at bounding box center [147, 38] width 28 height 15
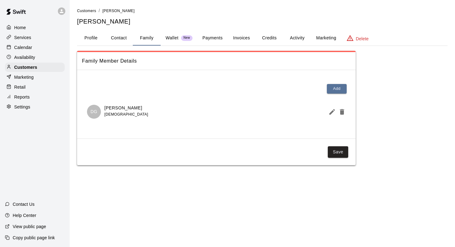
click at [297, 38] on button "Activity" at bounding box center [298, 38] width 28 height 15
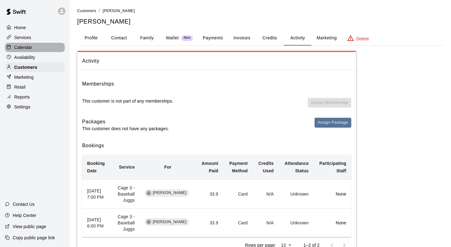
click at [36, 47] on div "Calendar" at bounding box center [35, 47] width 60 height 9
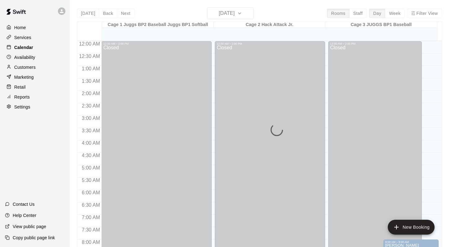
scroll to position [364, 0]
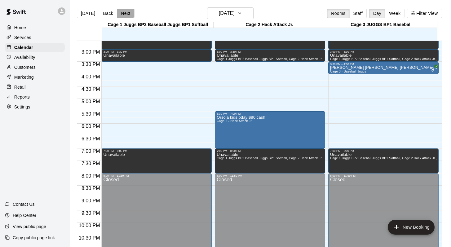
click at [120, 14] on button "Next" at bounding box center [125, 13] width 17 height 9
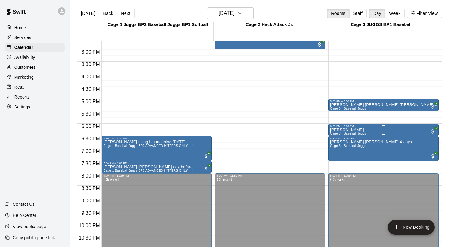
click at [336, 130] on p "Dharam Gill" at bounding box center [348, 130] width 36 height 0
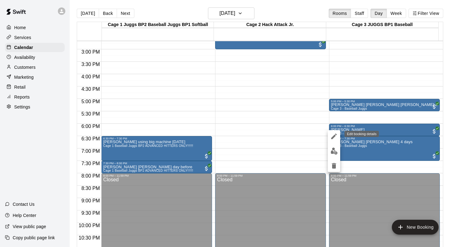
click at [332, 134] on icon "edit" at bounding box center [334, 136] width 7 height 7
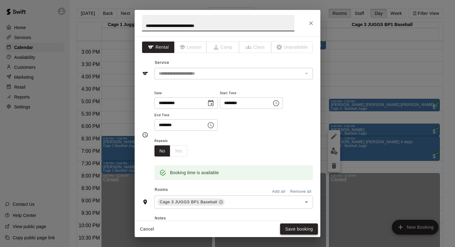
type input "**********"
click at [287, 223] on button "Save booking" at bounding box center [299, 228] width 38 height 11
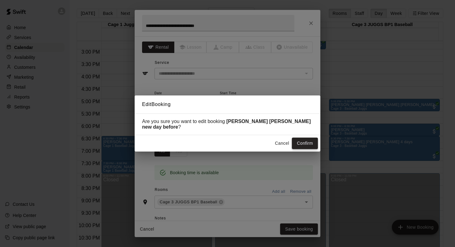
click at [301, 138] on button "Confirm" at bounding box center [305, 143] width 26 height 11
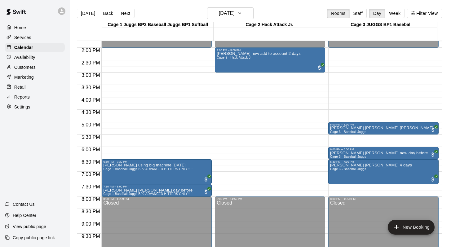
scroll to position [339, 0]
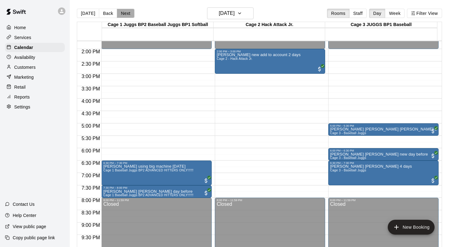
click at [124, 12] on button "Next" at bounding box center [125, 13] width 17 height 9
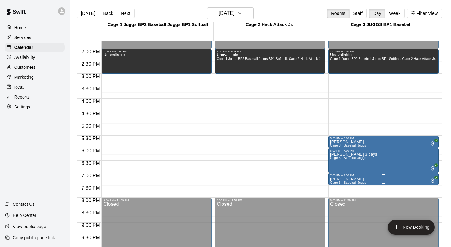
click at [336, 179] on p "Dharam Gill" at bounding box center [348, 179] width 36 height 0
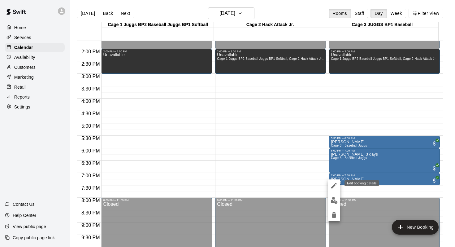
click at [331, 185] on icon "edit" at bounding box center [334, 185] width 7 height 7
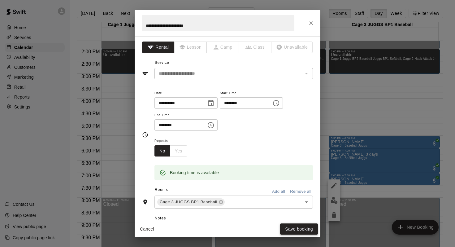
type input "**********"
click at [290, 226] on button "Save booking" at bounding box center [299, 228] width 38 height 11
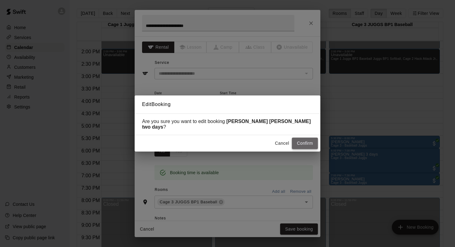
click at [300, 138] on button "Confirm" at bounding box center [305, 143] width 26 height 11
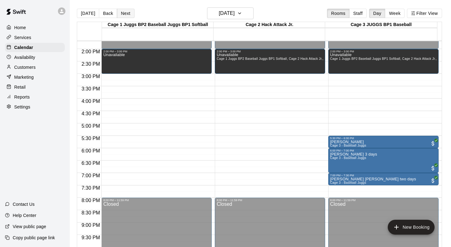
click at [122, 12] on button "Next" at bounding box center [125, 13] width 17 height 9
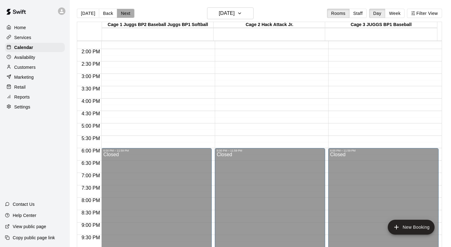
click at [122, 12] on button "Next" at bounding box center [125, 13] width 17 height 9
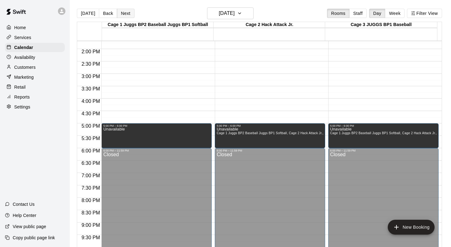
click at [122, 12] on button "Next" at bounding box center [125, 13] width 17 height 9
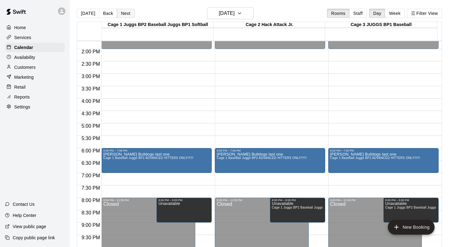
click at [121, 14] on button "Next" at bounding box center [125, 13] width 17 height 9
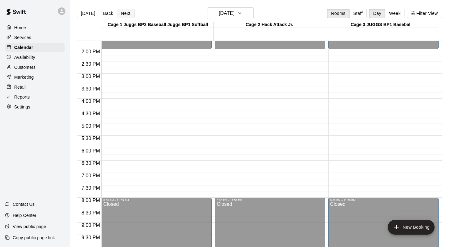
click at [121, 14] on button "Next" at bounding box center [125, 13] width 17 height 9
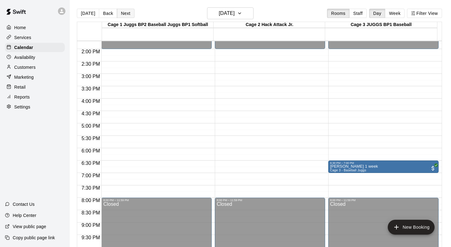
click at [121, 14] on button "Next" at bounding box center [125, 13] width 17 height 9
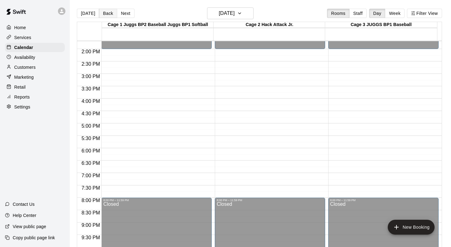
click at [101, 15] on button "Back" at bounding box center [108, 13] width 18 height 9
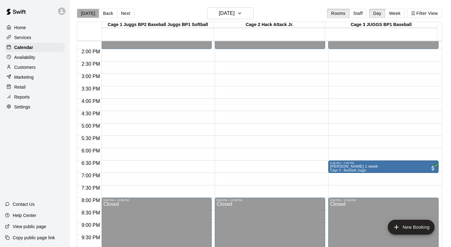
click at [88, 12] on button "[DATE]" at bounding box center [88, 13] width 22 height 9
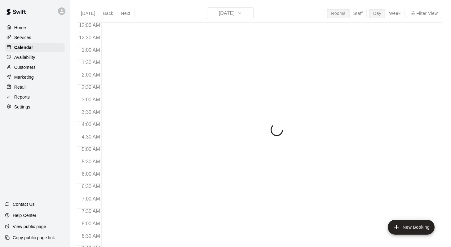
scroll to position [364, 0]
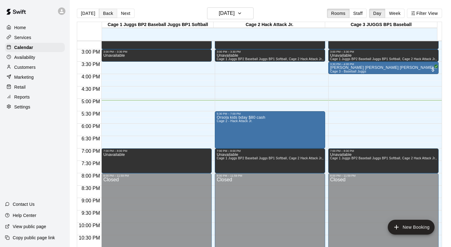
click at [107, 11] on button "Back" at bounding box center [108, 13] width 18 height 9
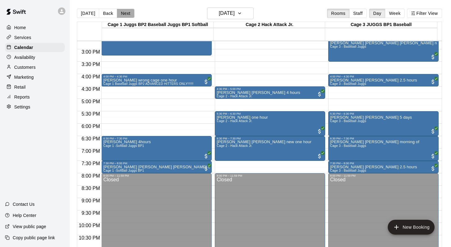
click at [120, 12] on button "Next" at bounding box center [125, 13] width 17 height 9
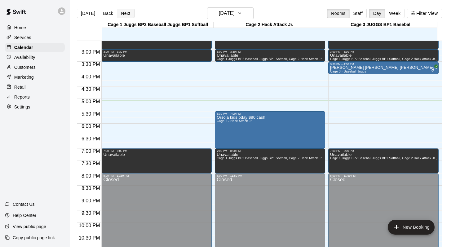
click at [120, 12] on button "Next" at bounding box center [125, 13] width 17 height 9
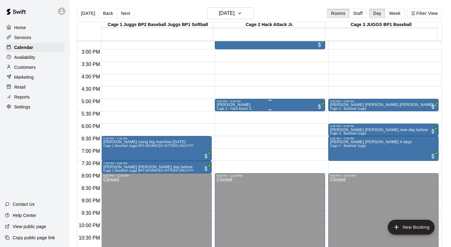
click at [223, 105] on p "[PERSON_NAME]" at bounding box center [235, 105] width 36 height 0
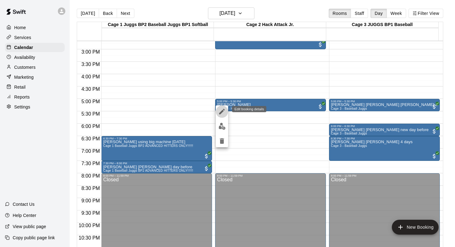
click at [222, 109] on icon "edit" at bounding box center [221, 111] width 7 height 7
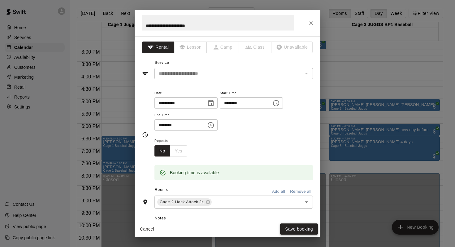
type input "**********"
click at [284, 227] on button "Save booking" at bounding box center [299, 228] width 38 height 11
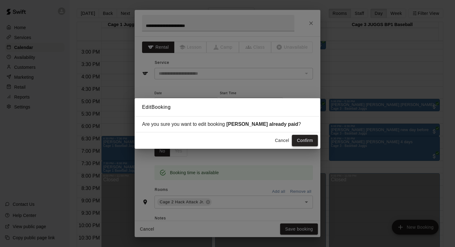
click at [298, 141] on button "Confirm" at bounding box center [305, 140] width 26 height 11
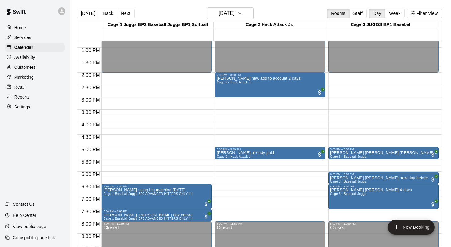
scroll to position [315, 0]
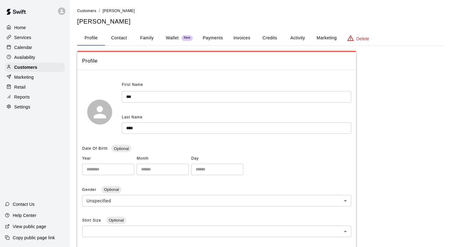
click at [29, 45] on p "Calendar" at bounding box center [23, 47] width 18 height 6
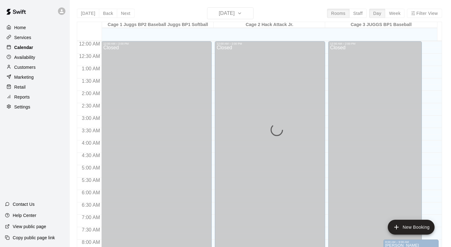
scroll to position [364, 0]
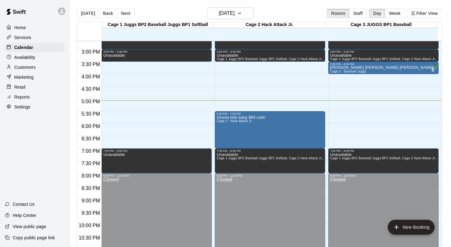
click at [295, 8] on div "[DATE] Back [DATE][DATE] Rooms Staff Day Week Filter View" at bounding box center [259, 14] width 365 height 14
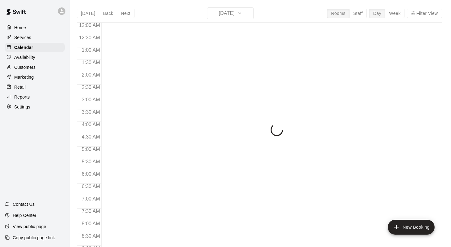
scroll to position [364, 0]
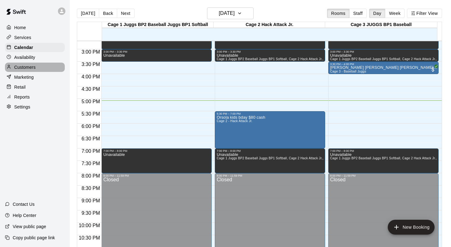
click at [30, 65] on p "Customers" at bounding box center [24, 67] width 21 height 6
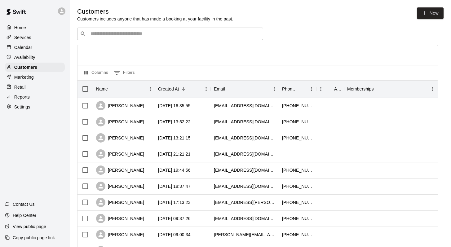
click at [97, 37] on input "Search customers by name or email" at bounding box center [175, 34] width 172 height 6
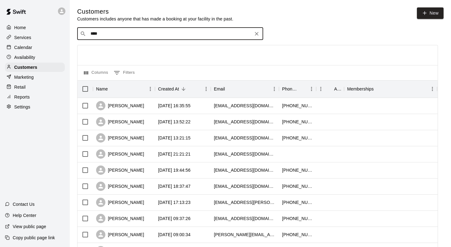
type input "*****"
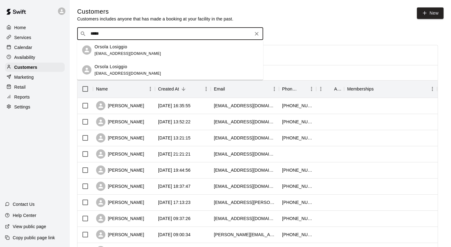
click at [103, 53] on span "[EMAIL_ADDRESS][DOMAIN_NAME]" at bounding box center [128, 53] width 67 height 4
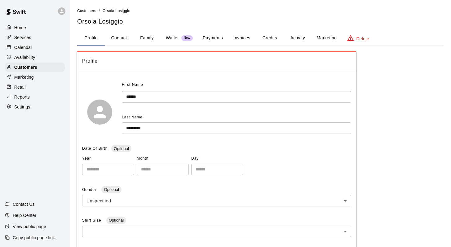
click at [146, 37] on button "Family" at bounding box center [147, 38] width 28 height 15
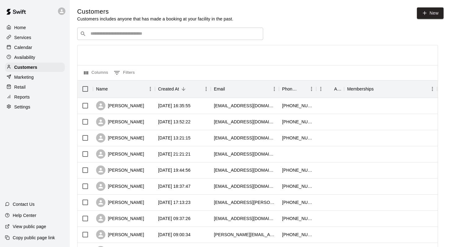
click at [97, 35] on input "Search customers by name or email" at bounding box center [175, 34] width 172 height 6
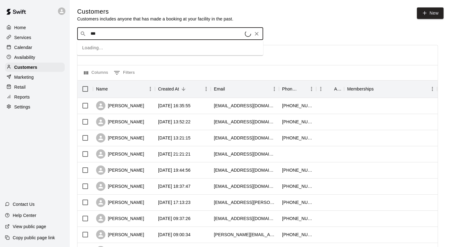
type input "****"
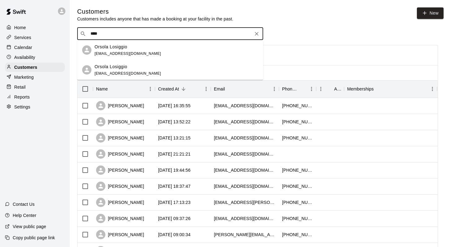
click at [108, 66] on p "Orsola Losiggio" at bounding box center [111, 66] width 33 height 7
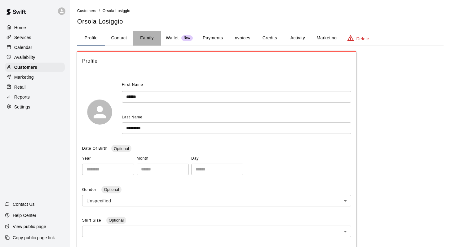
click at [150, 35] on button "Family" at bounding box center [147, 38] width 28 height 15
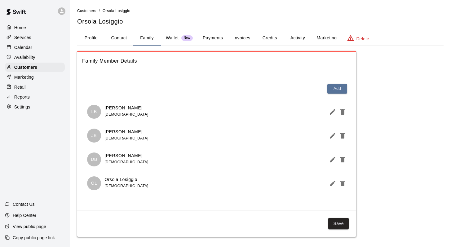
click at [294, 36] on button "Activity" at bounding box center [298, 38] width 28 height 15
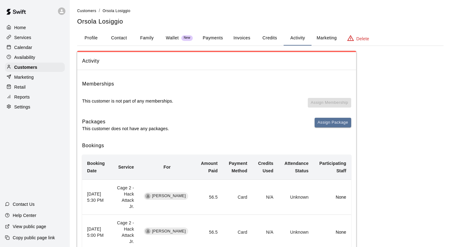
click at [32, 48] on p "Calendar" at bounding box center [23, 47] width 18 height 6
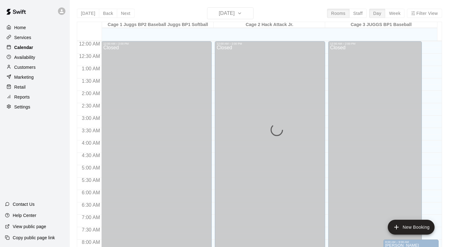
scroll to position [364, 0]
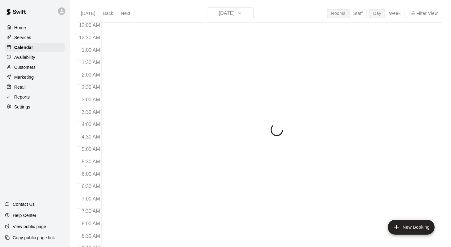
scroll to position [364, 0]
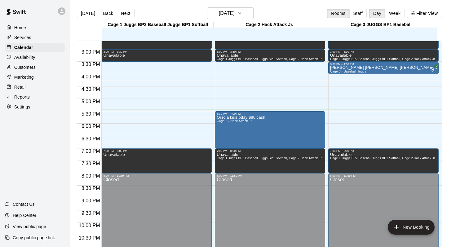
click at [279, 13] on div "[DATE] Back [DATE][DATE] Rooms Staff Day Week Filter View" at bounding box center [259, 14] width 365 height 14
click at [24, 65] on p "Customers" at bounding box center [24, 67] width 21 height 6
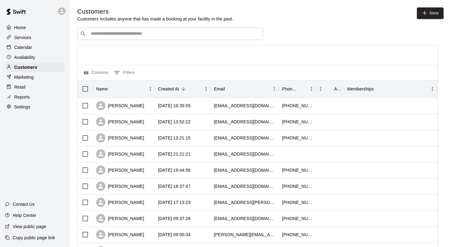
click at [94, 35] on input "Search customers by name or email" at bounding box center [175, 34] width 172 height 6
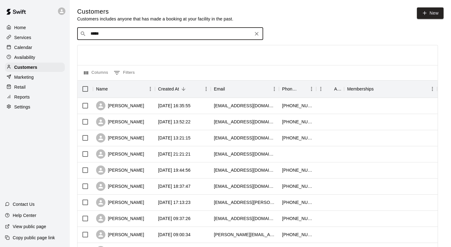
type input "******"
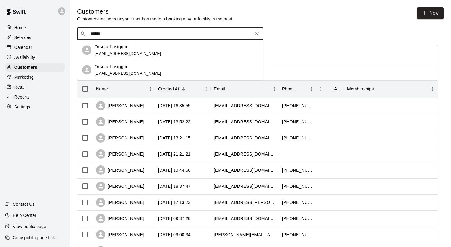
click at [96, 47] on p "Orsola Losiggio" at bounding box center [111, 46] width 33 height 7
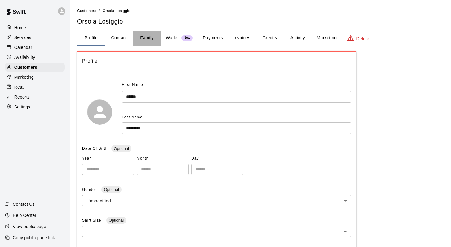
click at [147, 37] on button "Family" at bounding box center [147, 38] width 28 height 15
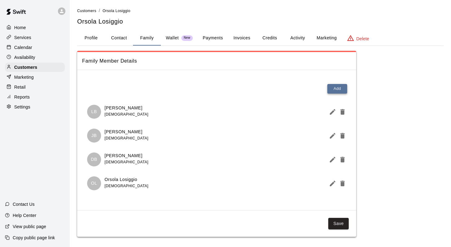
click at [336, 87] on button "Add" at bounding box center [337, 89] width 20 height 10
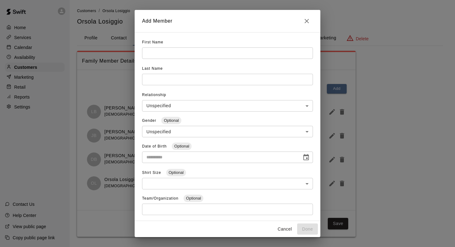
click at [160, 51] on input "text" at bounding box center [227, 52] width 171 height 11
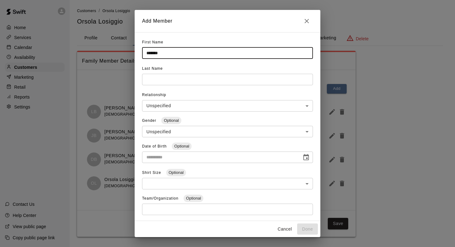
type input "*******"
click at [161, 59] on input "text" at bounding box center [227, 52] width 171 height 11
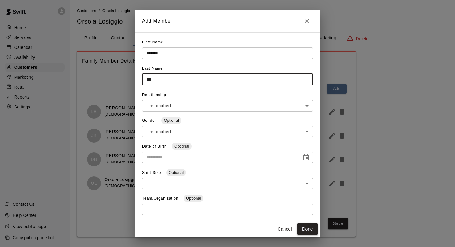
type input "***"
click at [304, 228] on button "Done" at bounding box center [307, 228] width 21 height 11
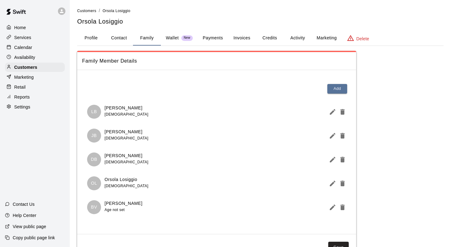
scroll to position [26, 0]
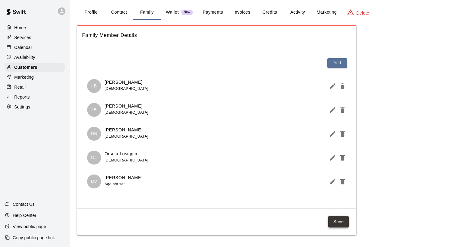
click at [336, 219] on button "Save" at bounding box center [338, 221] width 20 height 11
click at [23, 48] on p "Calendar" at bounding box center [23, 47] width 18 height 6
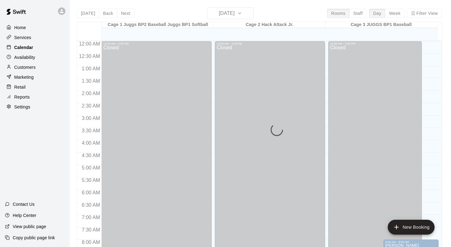
scroll to position [364, 0]
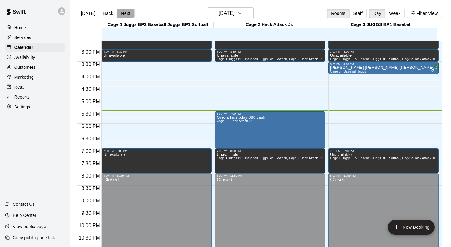
click at [121, 15] on button "Next" at bounding box center [125, 13] width 17 height 9
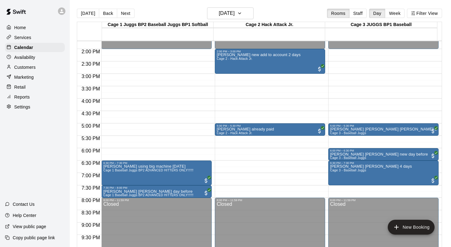
scroll to position [341, 0]
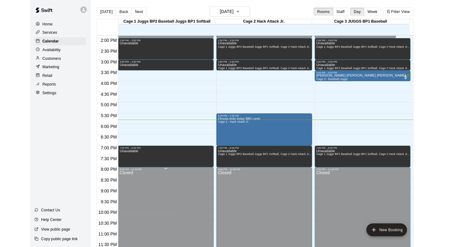
scroll to position [364, 0]
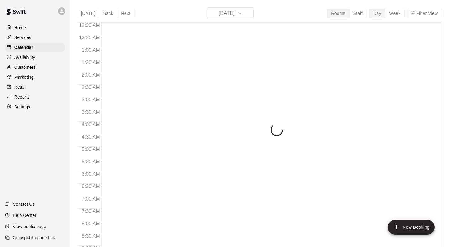
scroll to position [364, 0]
